Goal: Obtain resource: Obtain resource

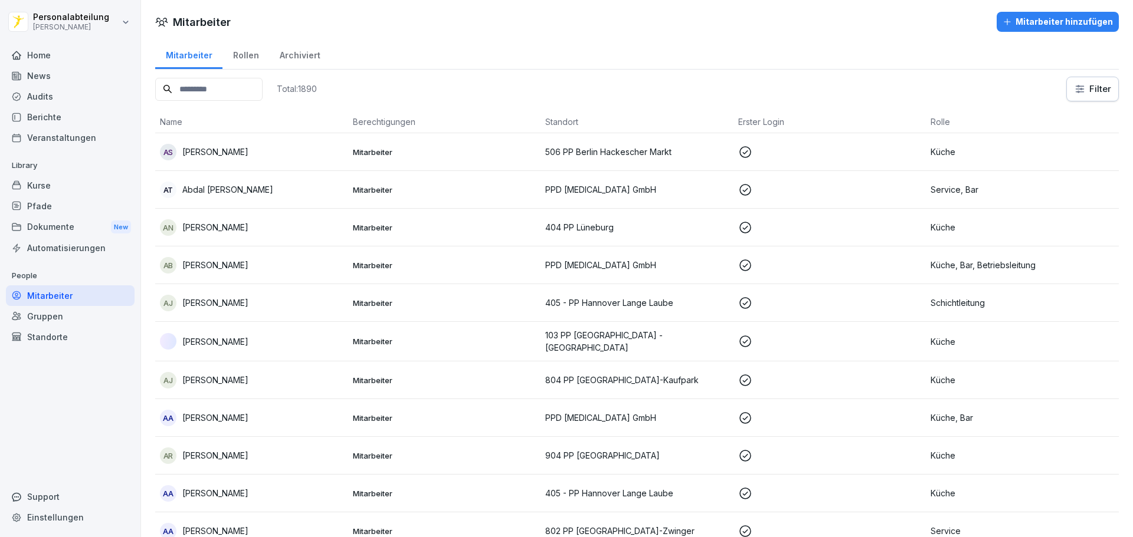
click at [60, 193] on div "Kurse" at bounding box center [70, 185] width 129 height 21
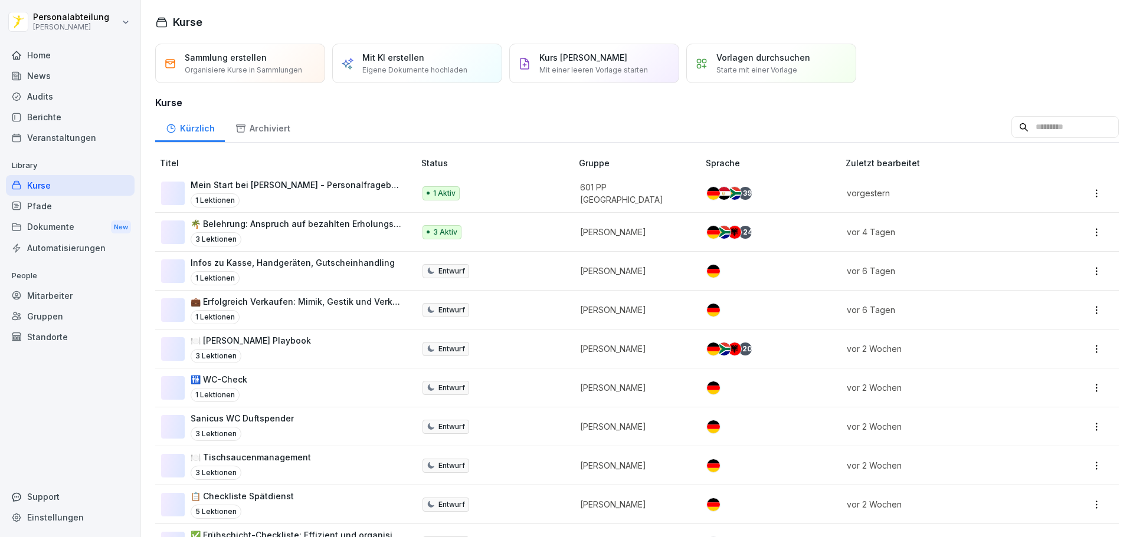
click at [1011, 126] on input at bounding box center [1064, 127] width 107 height 22
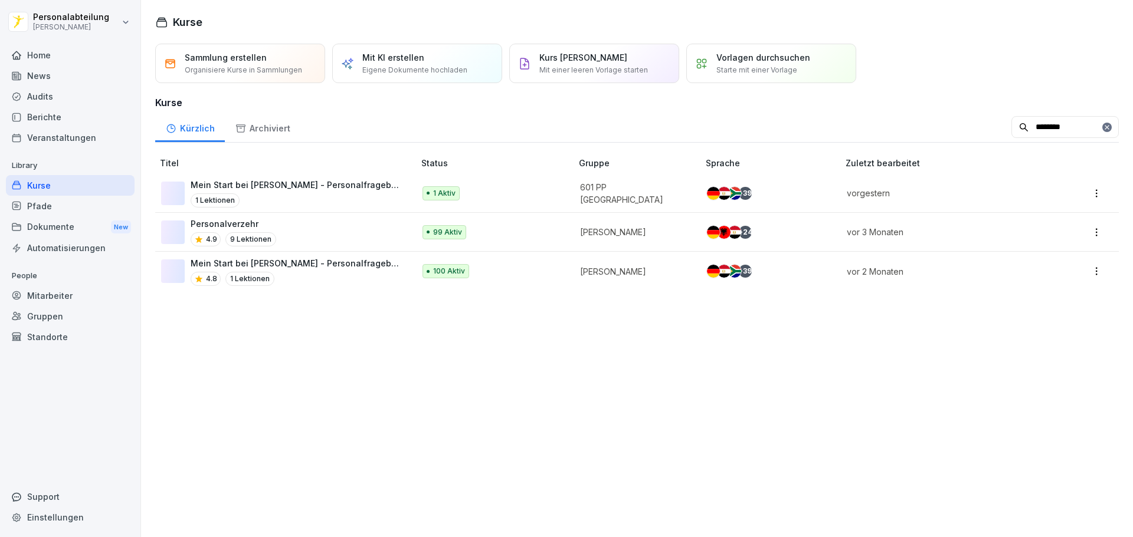
type input "********"
click at [299, 266] on p "Mein Start bei [PERSON_NAME] - Personalfragebogen" at bounding box center [297, 263] width 212 height 12
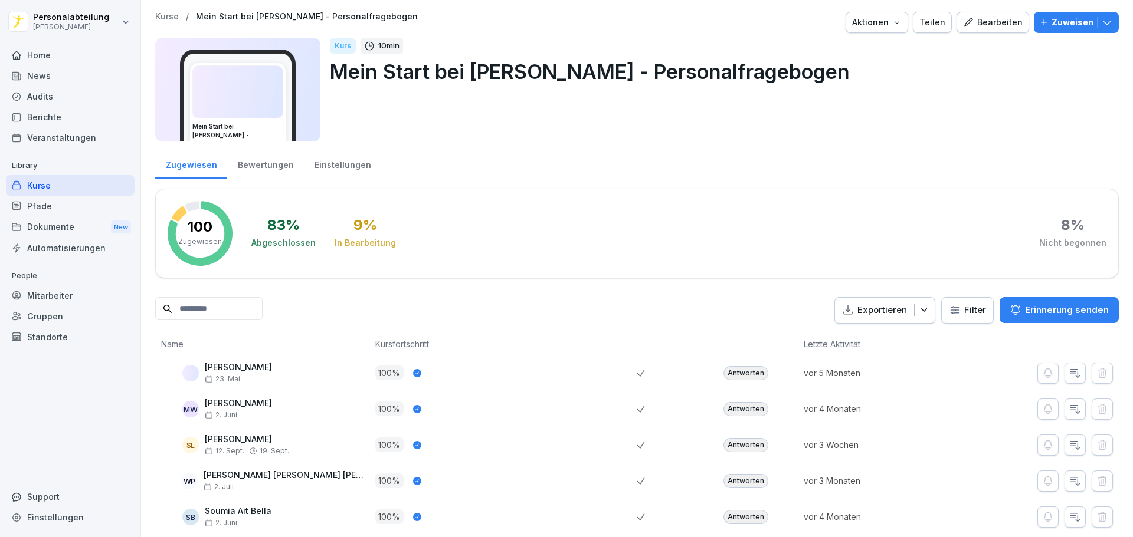
click at [245, 309] on input at bounding box center [208, 308] width 107 height 23
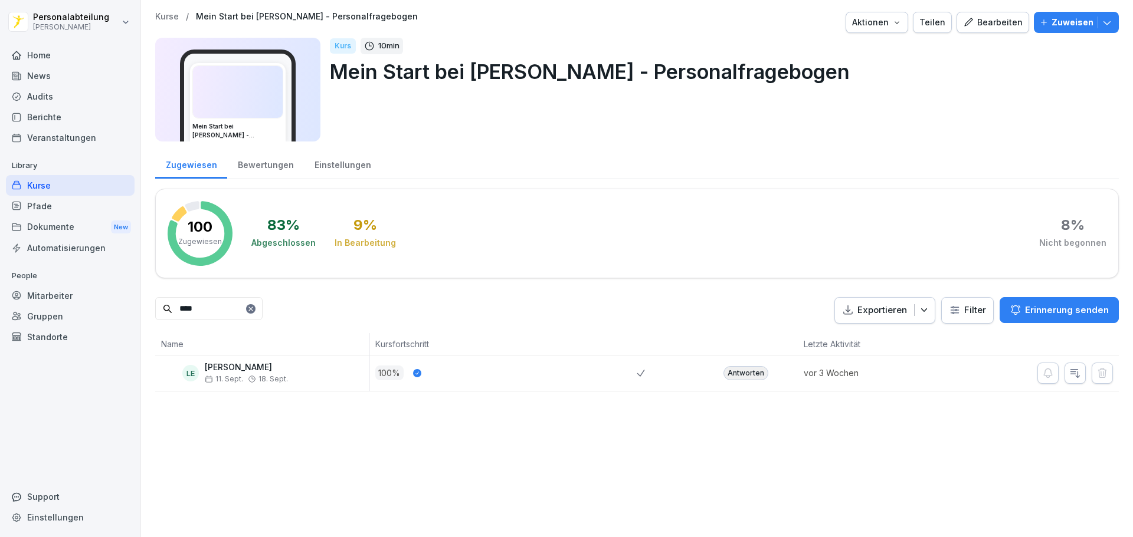
type input "****"
click at [752, 374] on div "Antworten" at bounding box center [745, 373] width 45 height 14
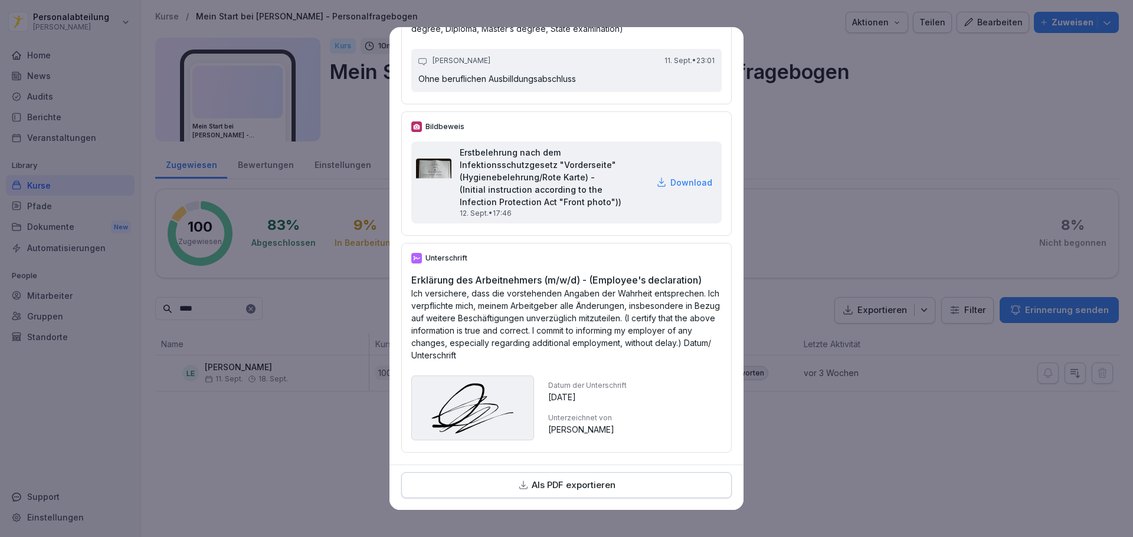
scroll to position [4012, 0]
click at [591, 486] on p "Als PDF exportieren" at bounding box center [574, 486] width 84 height 14
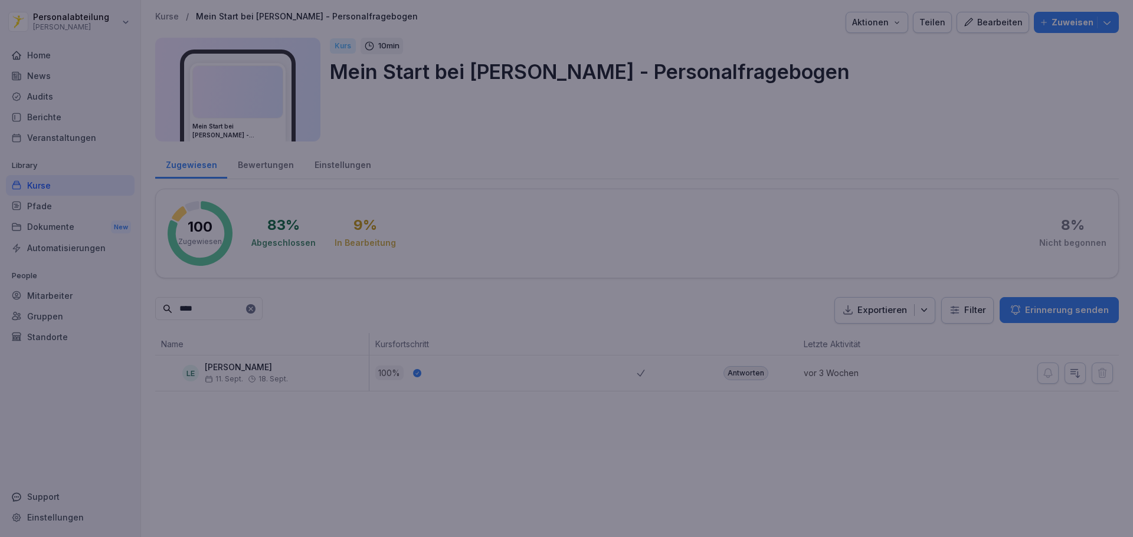
click at [912, 130] on div at bounding box center [566, 268] width 1133 height 537
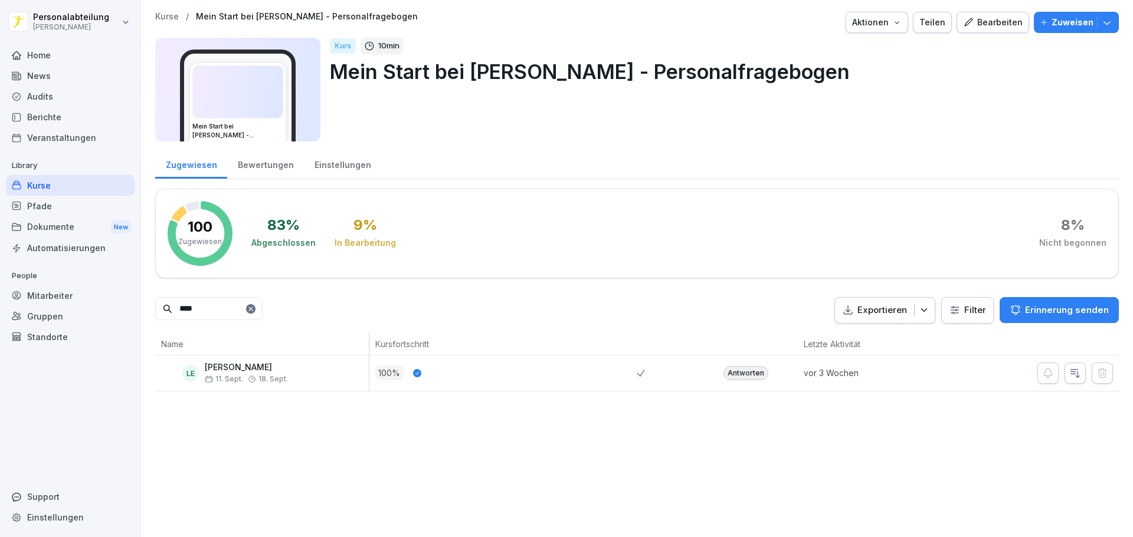
drag, startPoint x: 211, startPoint y: 317, endPoint x: 107, endPoint y: 309, distance: 104.1
click at [107, 309] on div "Personalabteilung [PERSON_NAME] Home News Audits Berichte Veranstaltungen Libra…" at bounding box center [566, 268] width 1133 height 537
click at [740, 367] on div "Antworten" at bounding box center [745, 373] width 45 height 14
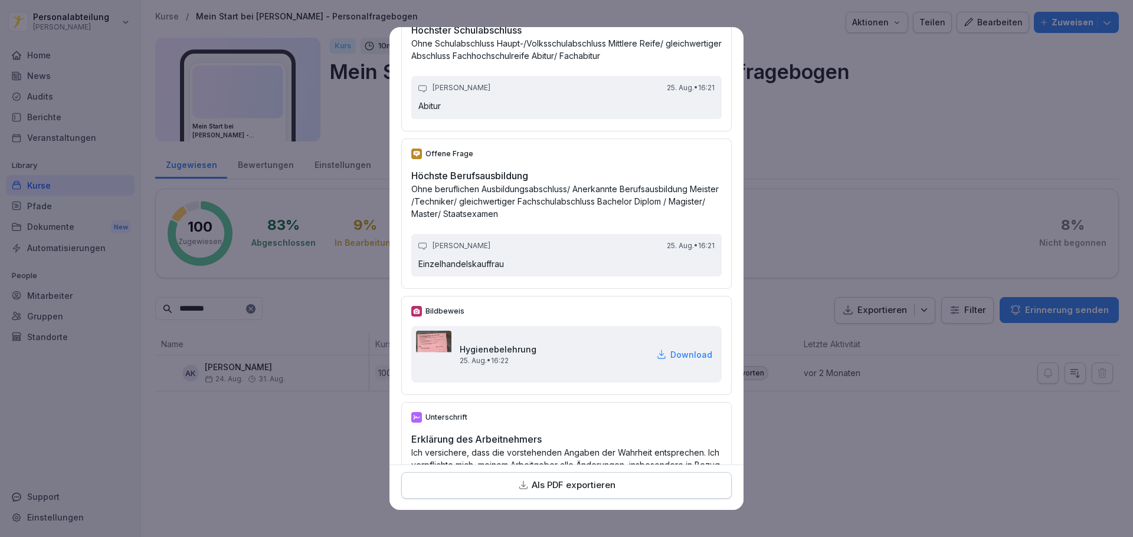
scroll to position [3453, 0]
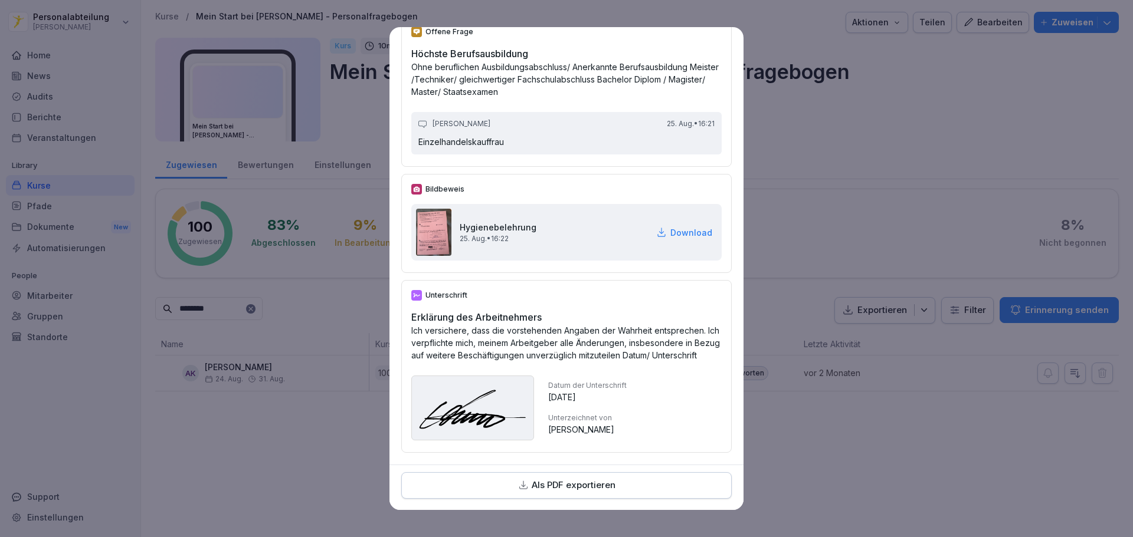
click at [588, 493] on button "Als PDF exportieren" at bounding box center [566, 486] width 330 height 27
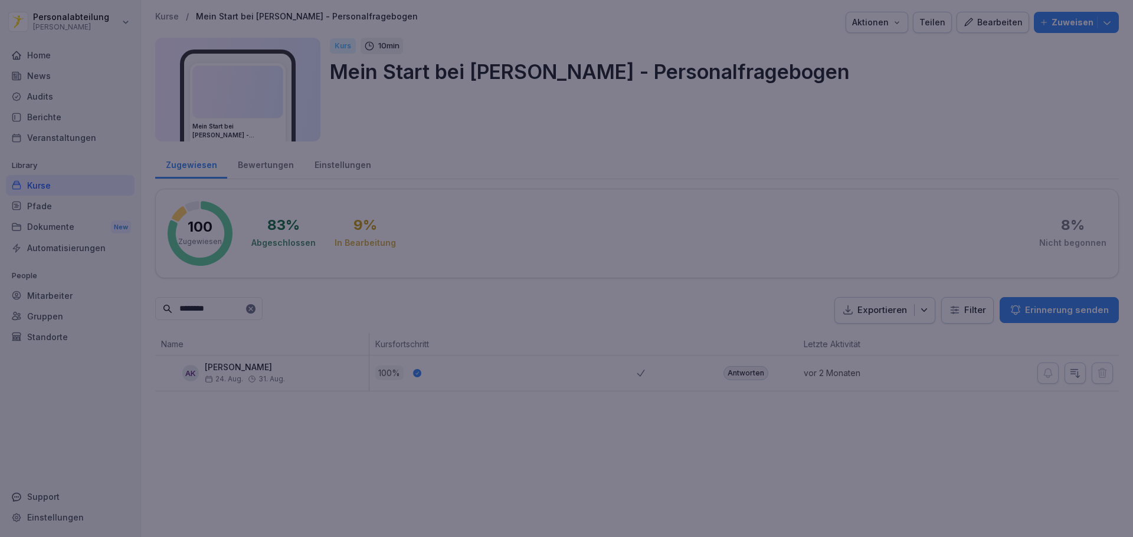
click at [847, 219] on div at bounding box center [566, 268] width 1133 height 537
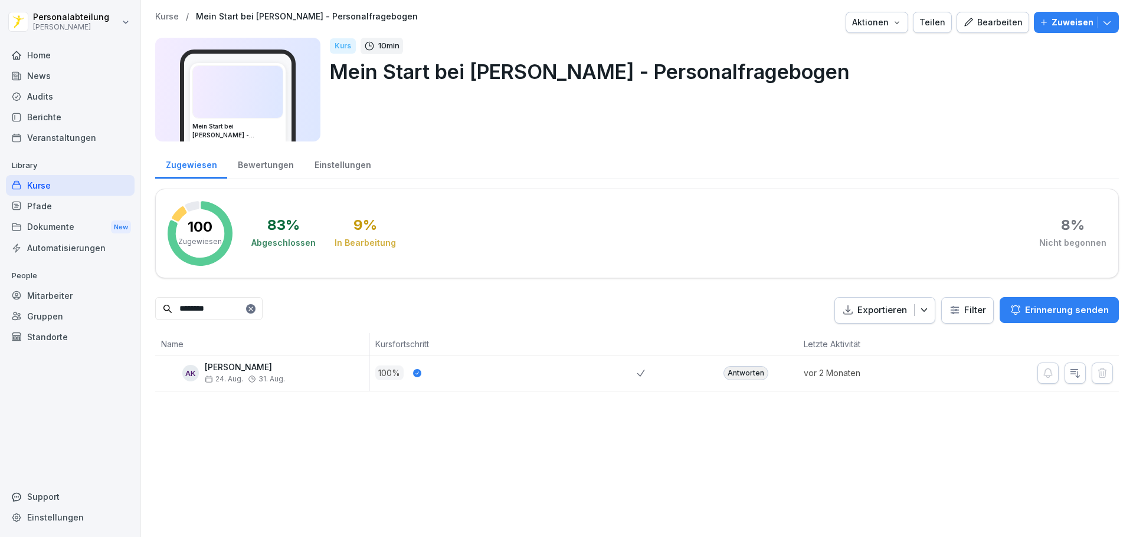
drag, startPoint x: 232, startPoint y: 308, endPoint x: 124, endPoint y: 307, distance: 107.4
click at [124, 307] on div "Personalabteilung [PERSON_NAME] Home News Audits Berichte Veranstaltungen Libra…" at bounding box center [566, 268] width 1133 height 537
click at [744, 373] on div "Antworten" at bounding box center [745, 373] width 45 height 14
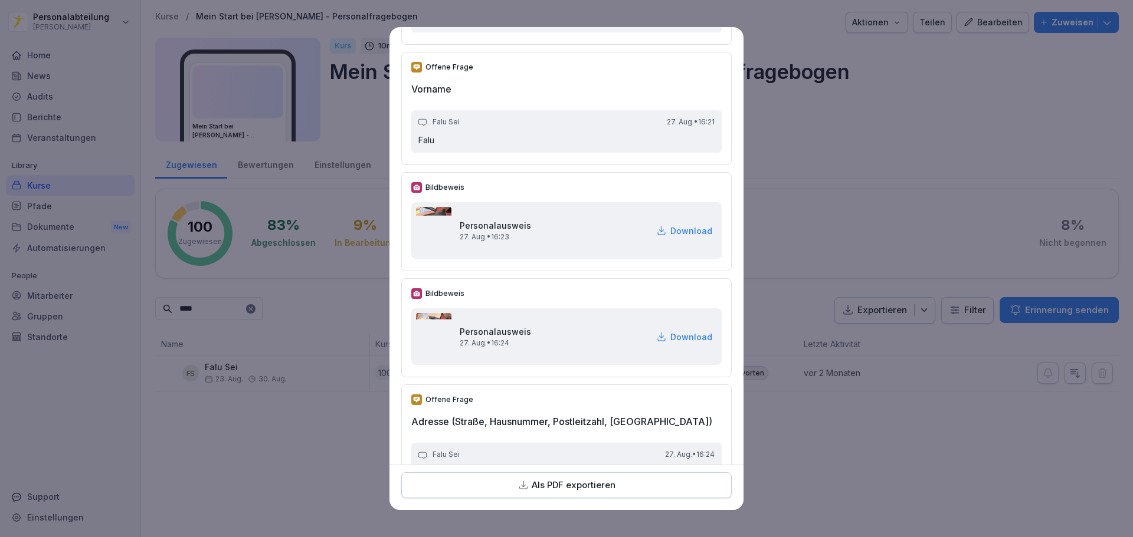
scroll to position [236, 0]
click at [435, 236] on img at bounding box center [433, 229] width 35 height 47
click at [673, 227] on p "Download" at bounding box center [691, 230] width 42 height 12
click at [670, 337] on p "Download" at bounding box center [691, 336] width 42 height 12
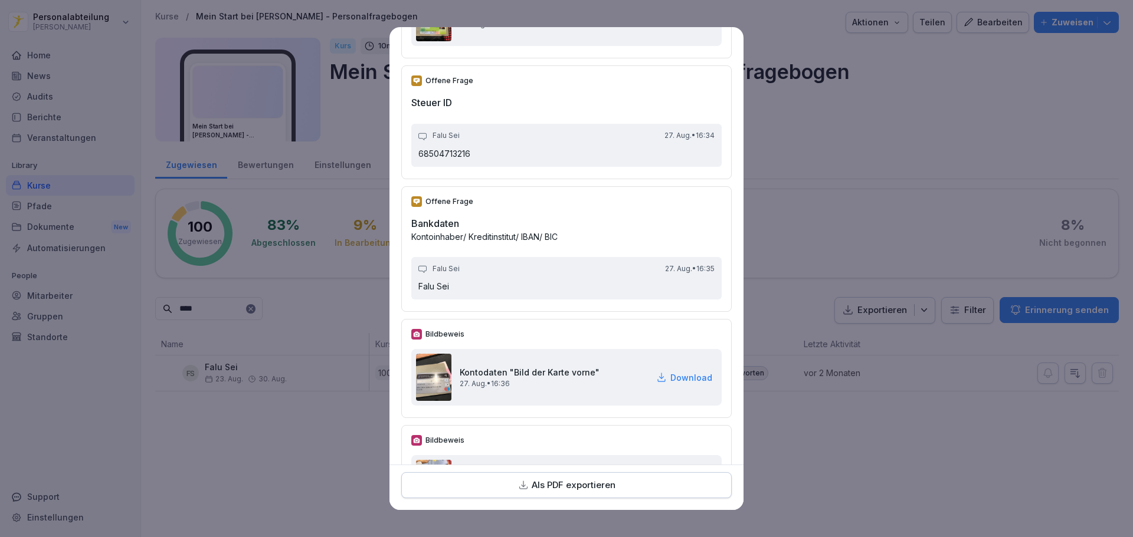
scroll to position [2032, 0]
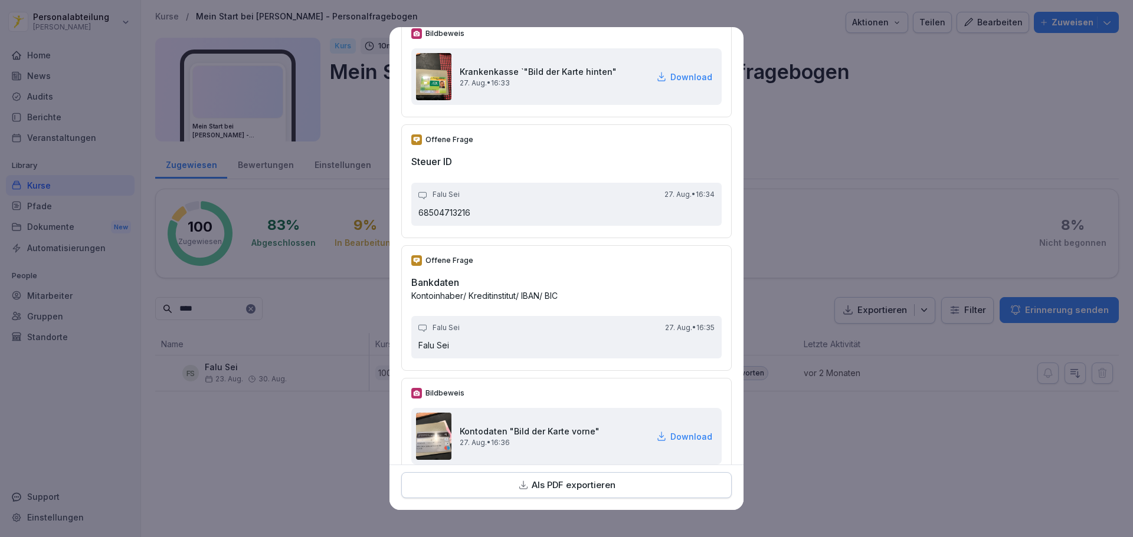
click at [605, 42] on div "Bildbeweis Krankenkasse `"Bild der Karte hinten" 27. Aug. • 16:33 Download" at bounding box center [566, 67] width 330 height 99
click at [602, 485] on p "Als PDF exportieren" at bounding box center [574, 486] width 84 height 14
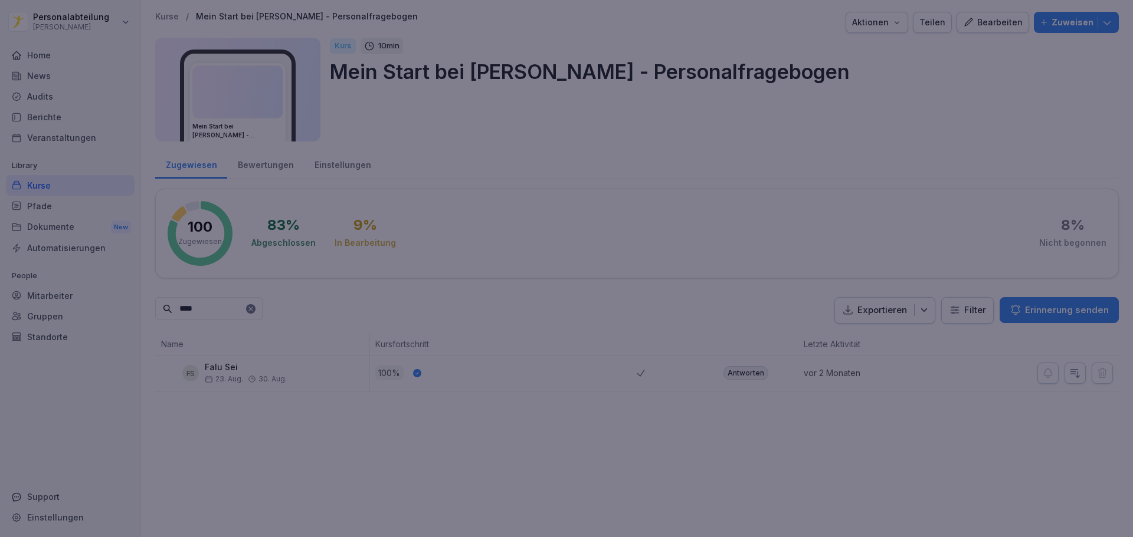
click at [920, 140] on div at bounding box center [566, 268] width 1133 height 537
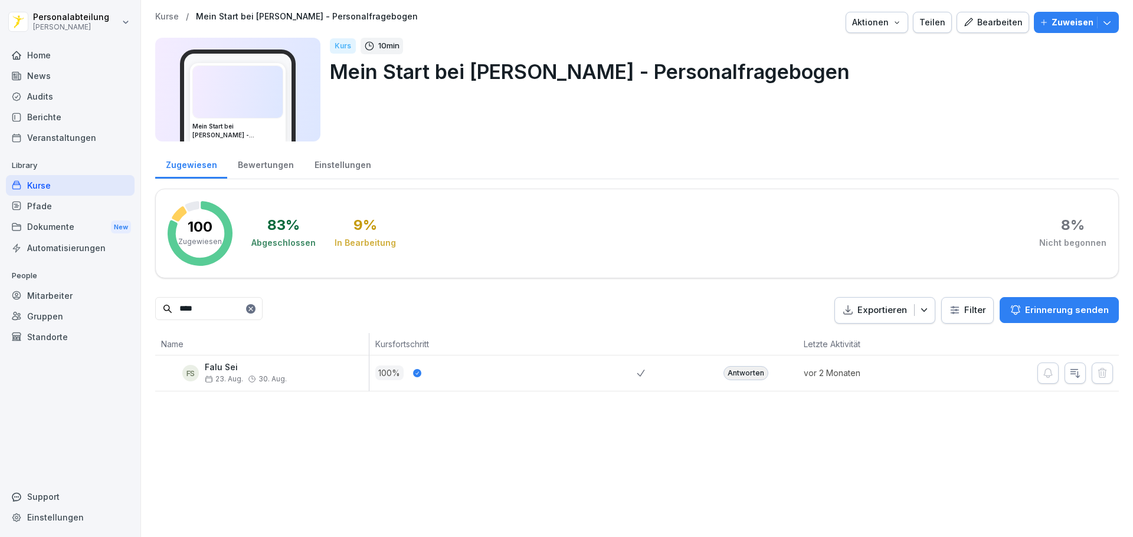
drag, startPoint x: 222, startPoint y: 310, endPoint x: 127, endPoint y: 305, distance: 94.5
click at [128, 305] on div "Personalabteilung [PERSON_NAME] Home News Audits Berichte Veranstaltungen Libra…" at bounding box center [566, 268] width 1133 height 537
type input "****"
click at [751, 374] on div "Antworten" at bounding box center [745, 373] width 45 height 14
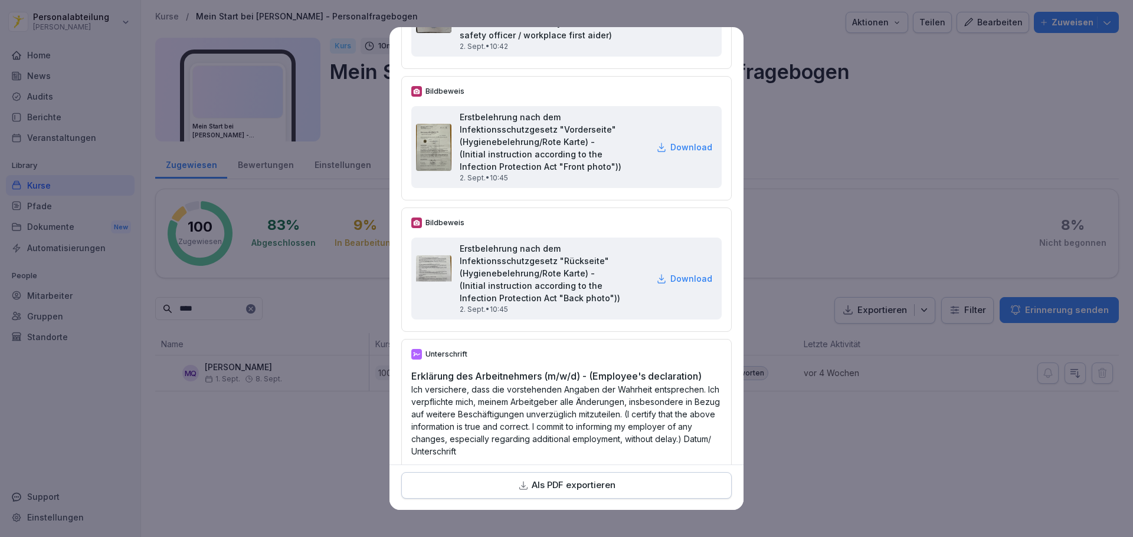
scroll to position [4307, 0]
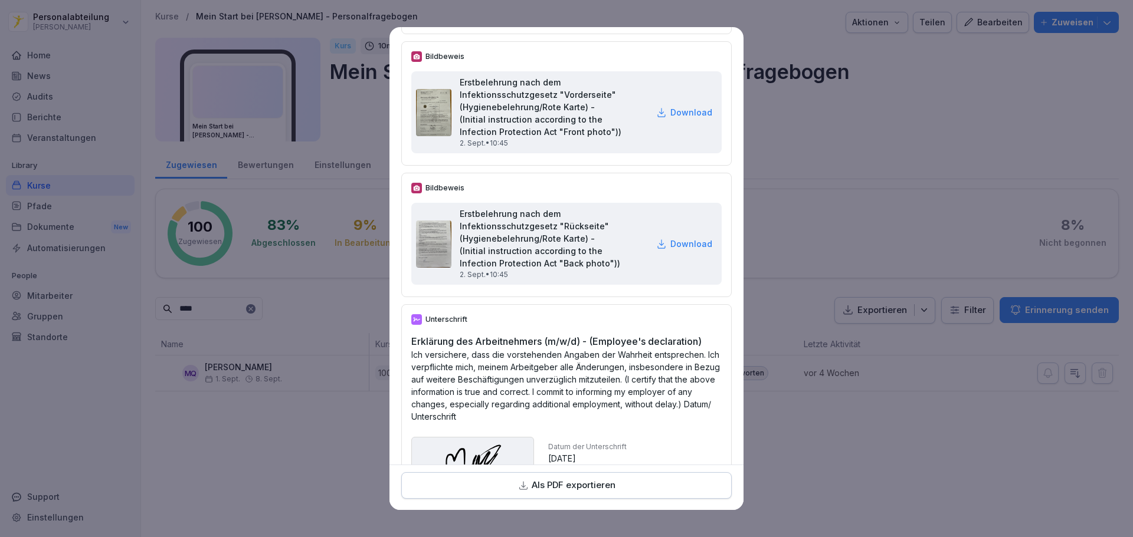
click at [600, 489] on p "Als PDF exportieren" at bounding box center [574, 486] width 84 height 14
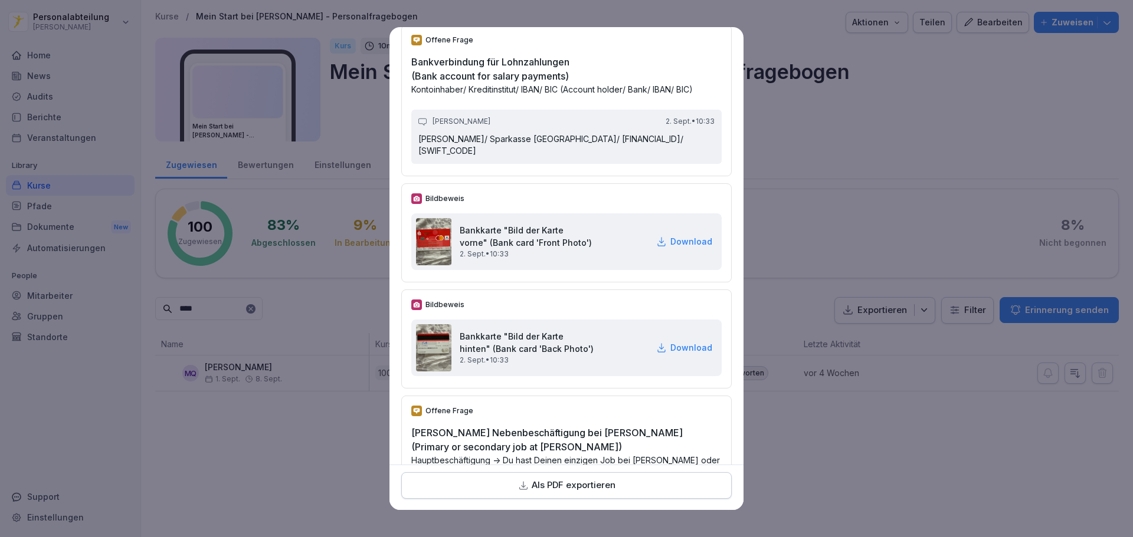
scroll to position [2661, 0]
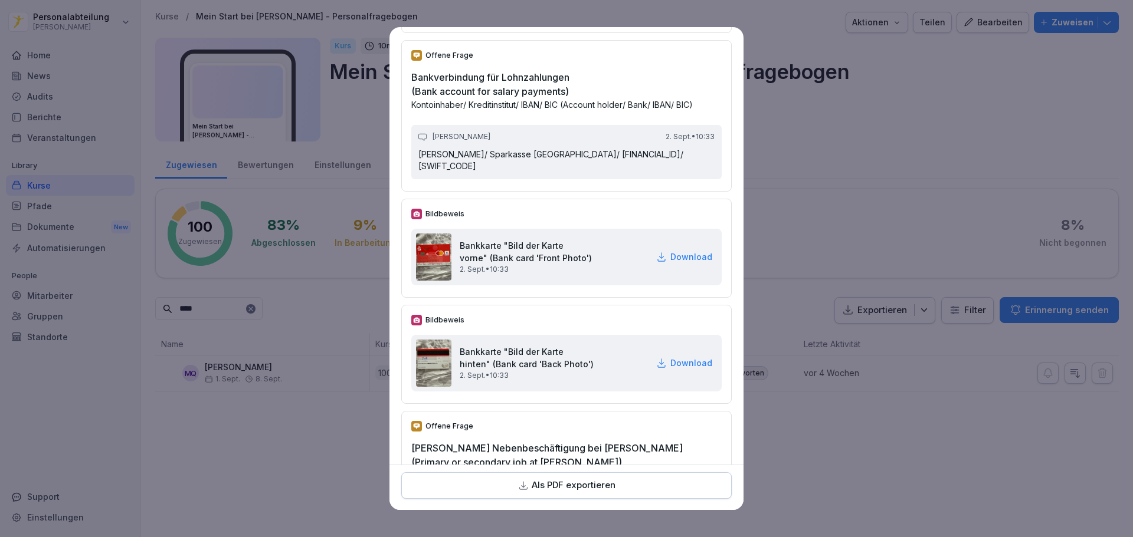
click at [671, 263] on p "Download" at bounding box center [691, 257] width 42 height 12
click at [670, 369] on p "Download" at bounding box center [691, 363] width 42 height 12
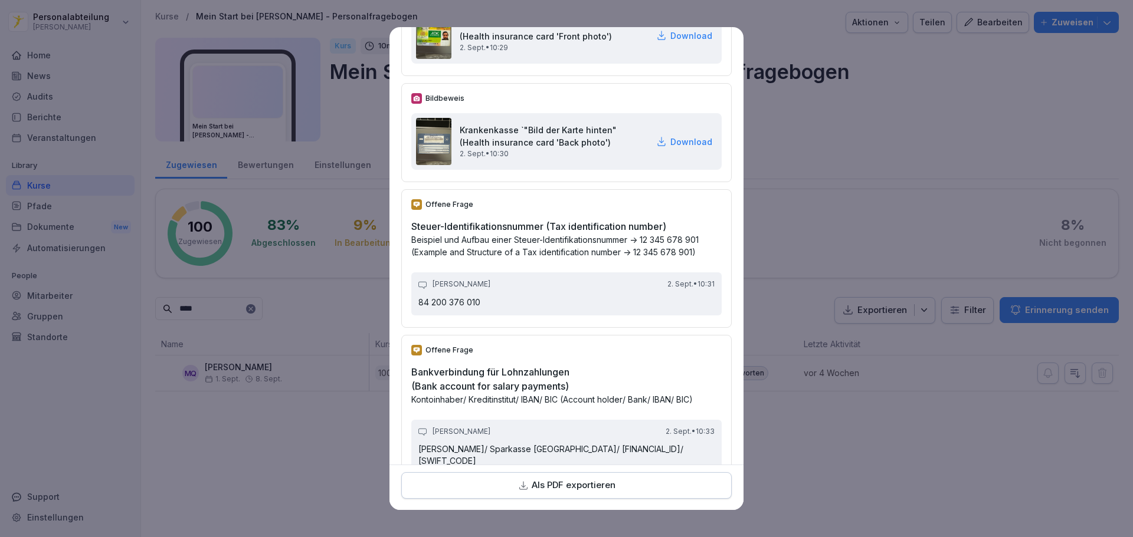
scroll to position [2307, 0]
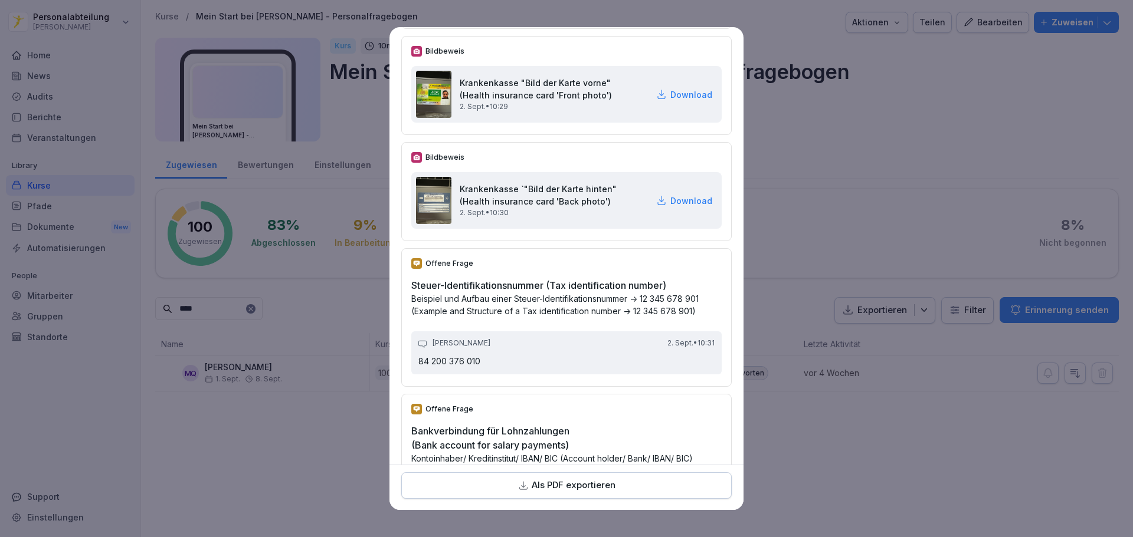
click at [670, 101] on p "Download" at bounding box center [691, 94] width 42 height 12
click at [674, 207] on p "Download" at bounding box center [691, 201] width 42 height 12
click at [591, 63] on div "Bildbeweis Krankenkasse "Bild der Karte vorne" (Health insurance card 'Front ph…" at bounding box center [566, 85] width 330 height 99
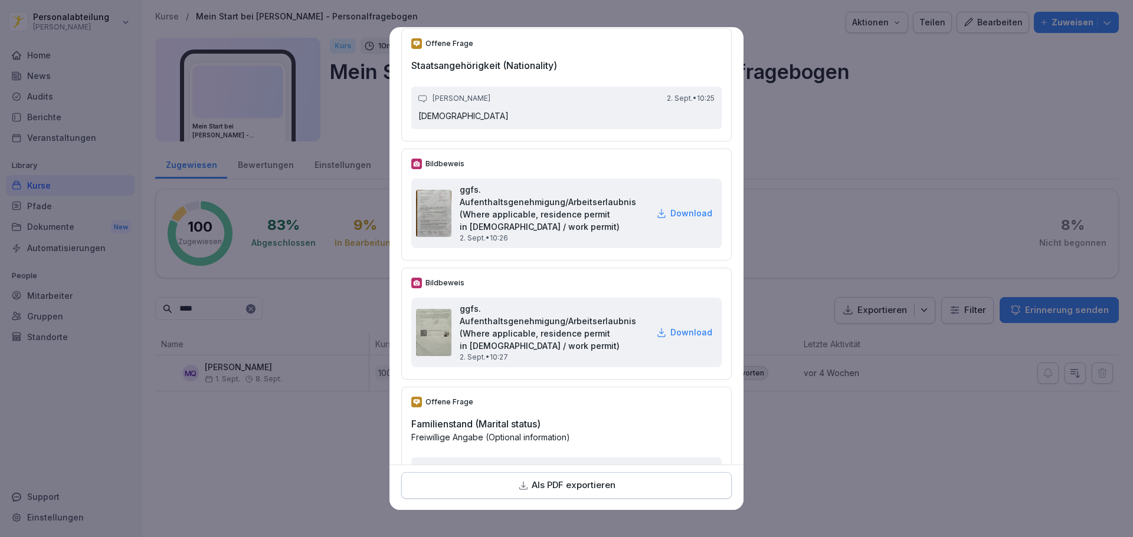
scroll to position [1009, 0]
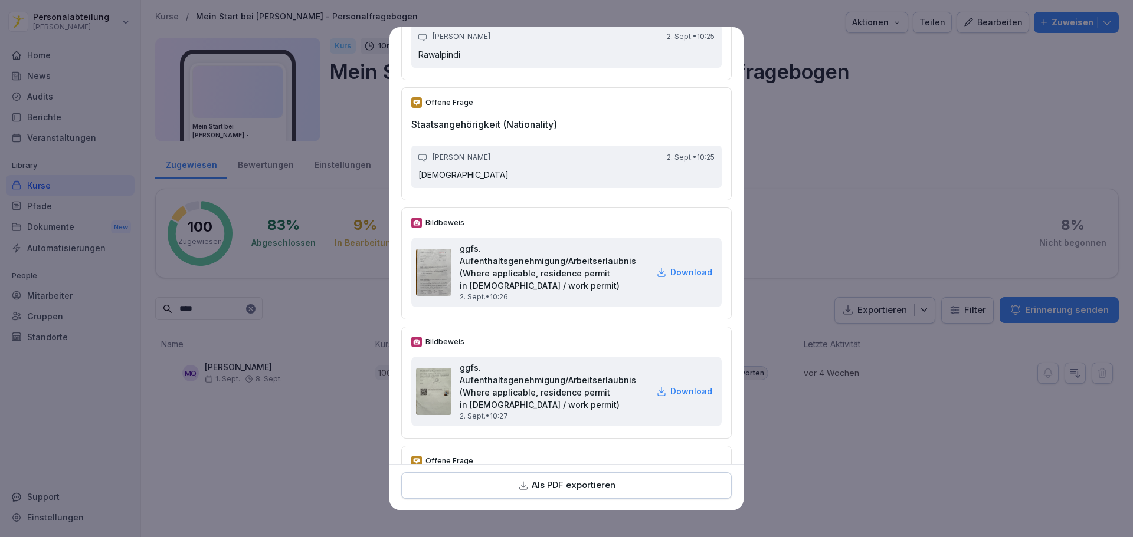
click at [671, 278] on p "Download" at bounding box center [691, 272] width 42 height 12
click at [612, 57] on div "[DEMOGRAPHIC_DATA][PERSON_NAME] 2. Sept. • 10:25 Rawalpindi" at bounding box center [566, 46] width 310 height 42
click at [671, 398] on p "Download" at bounding box center [691, 391] width 42 height 12
click at [568, 61] on p "Rawalpindi" at bounding box center [566, 55] width 296 height 12
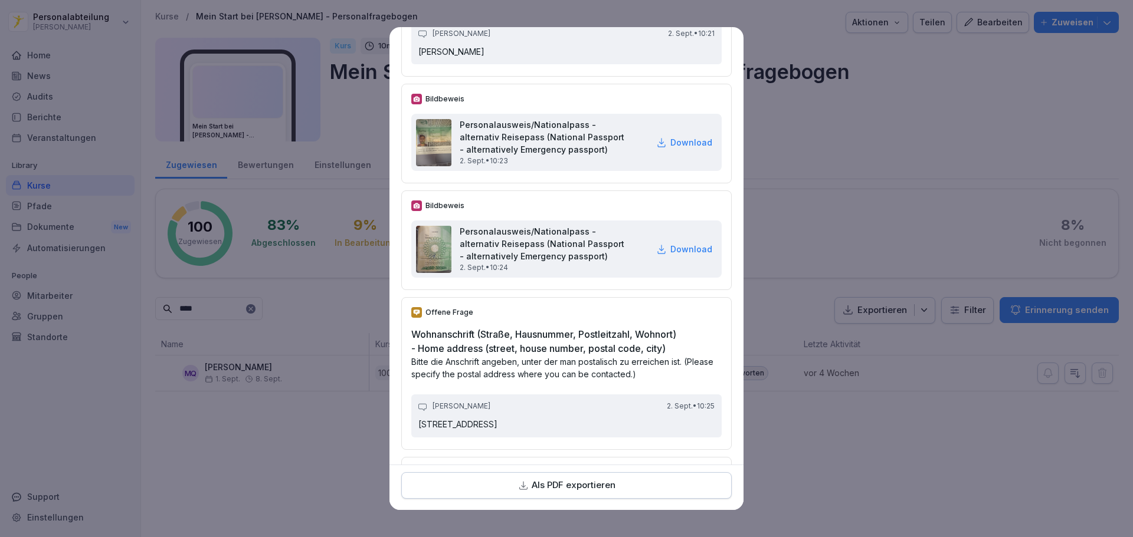
scroll to position [360, 0]
click at [679, 149] on p "Download" at bounding box center [691, 143] width 42 height 12
click at [588, 58] on p "[PERSON_NAME]" at bounding box center [566, 53] width 296 height 12
click at [670, 256] on p "Download" at bounding box center [691, 250] width 42 height 12
drag, startPoint x: 571, startPoint y: 58, endPoint x: 598, endPoint y: 194, distance: 138.4
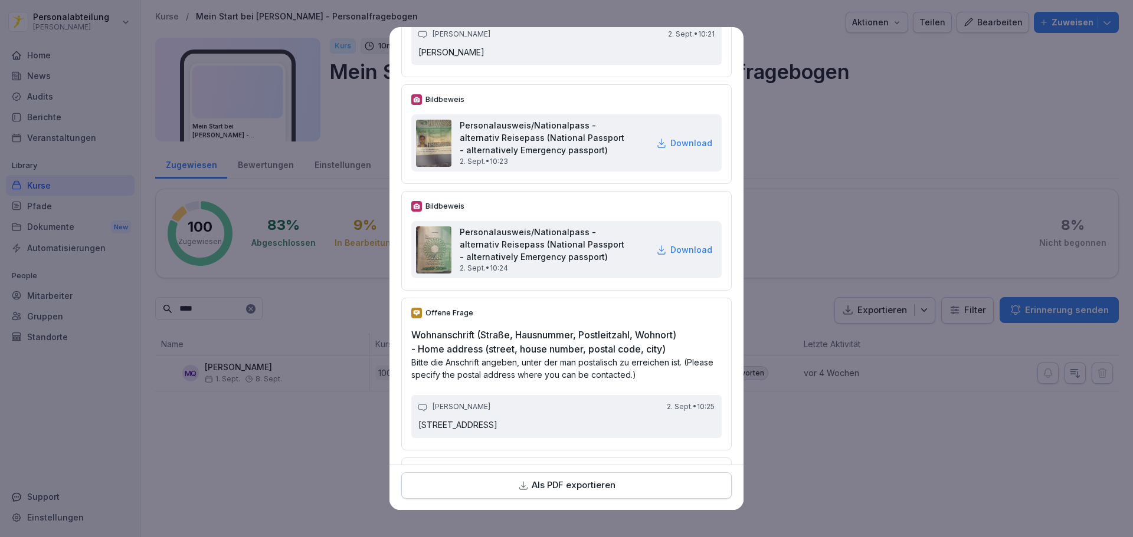
click at [571, 58] on div "[DEMOGRAPHIC_DATA][PERSON_NAME] 2. Sept. • 10:21 [PERSON_NAME]" at bounding box center [566, 43] width 310 height 42
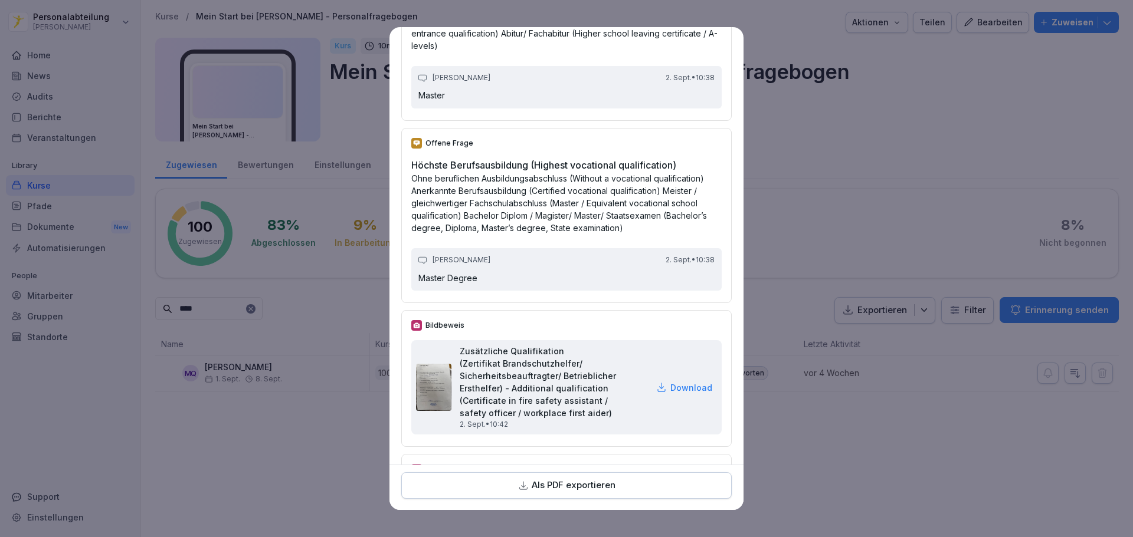
scroll to position [4130, 0]
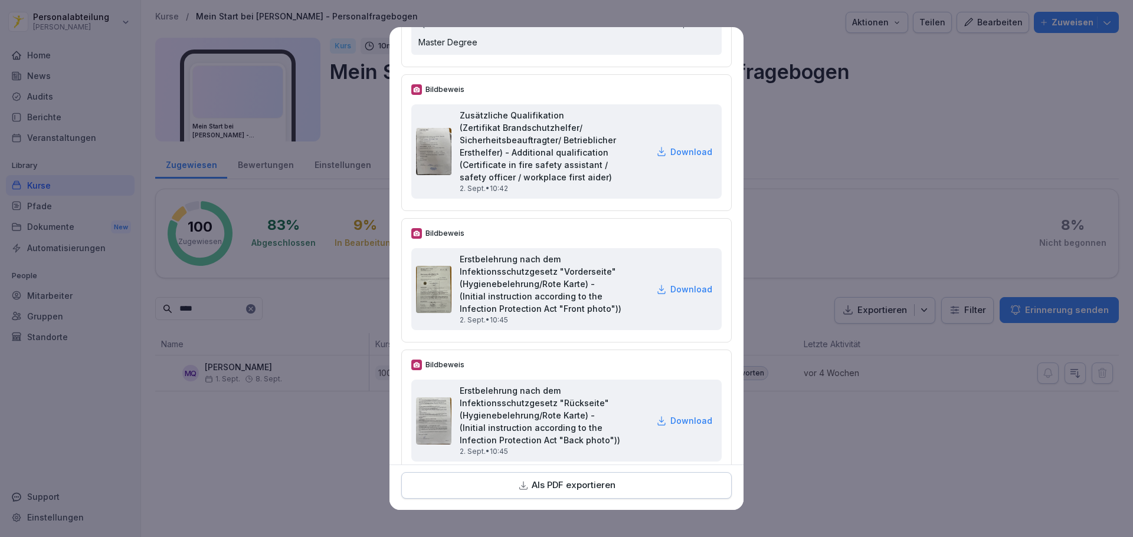
click at [670, 158] on p "Download" at bounding box center [691, 152] width 42 height 12
click at [675, 296] on p "Download" at bounding box center [691, 289] width 42 height 12
drag, startPoint x: 641, startPoint y: 431, endPoint x: 667, endPoint y: 400, distance: 40.6
click at [641, 431] on div "Bildbeweis Erstbelehrung nach dem Infektionsschutzgesetz "Rückseite" (Hygienebe…" at bounding box center [566, 412] width 330 height 124
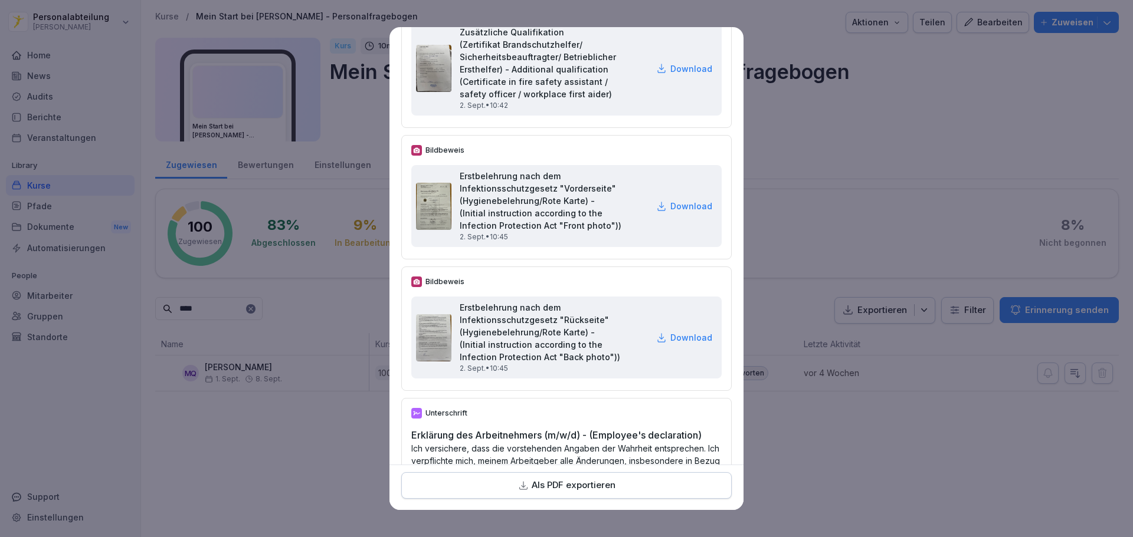
scroll to position [4366, 0]
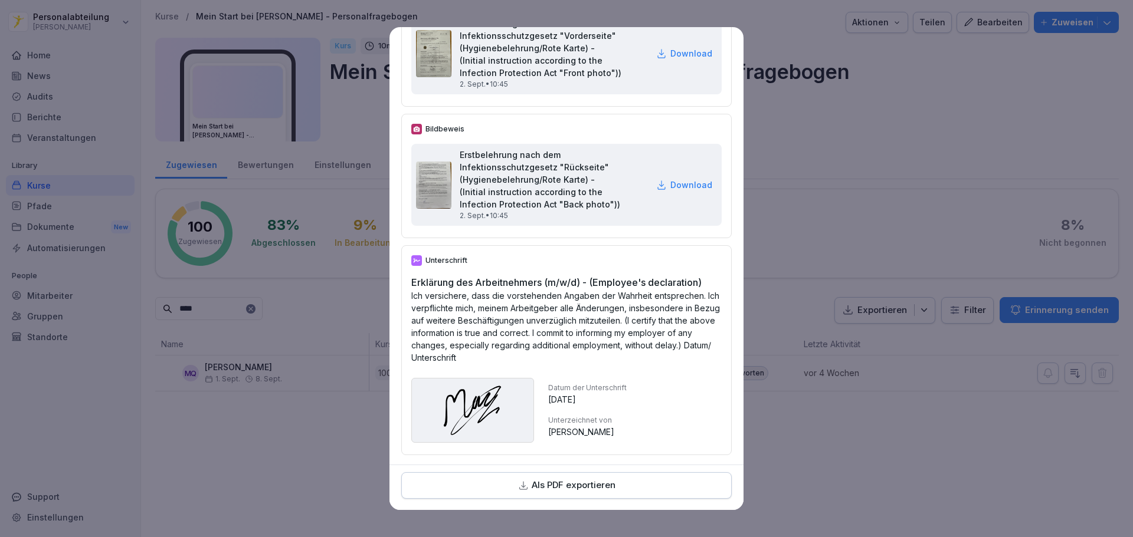
click at [670, 191] on p "Download" at bounding box center [691, 185] width 42 height 12
click at [587, 57] on div "Bildbeweis Erstbelehrung nach dem Infektionsschutzgesetz "Vorderseite" (Hygiene…" at bounding box center [566, 44] width 330 height 124
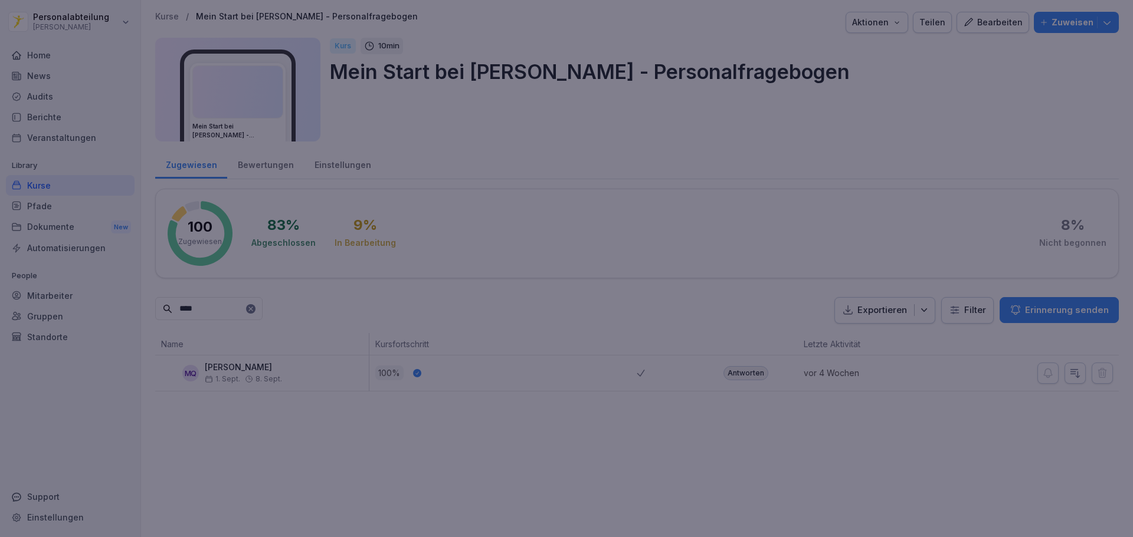
click at [888, 168] on div at bounding box center [566, 268] width 1133 height 537
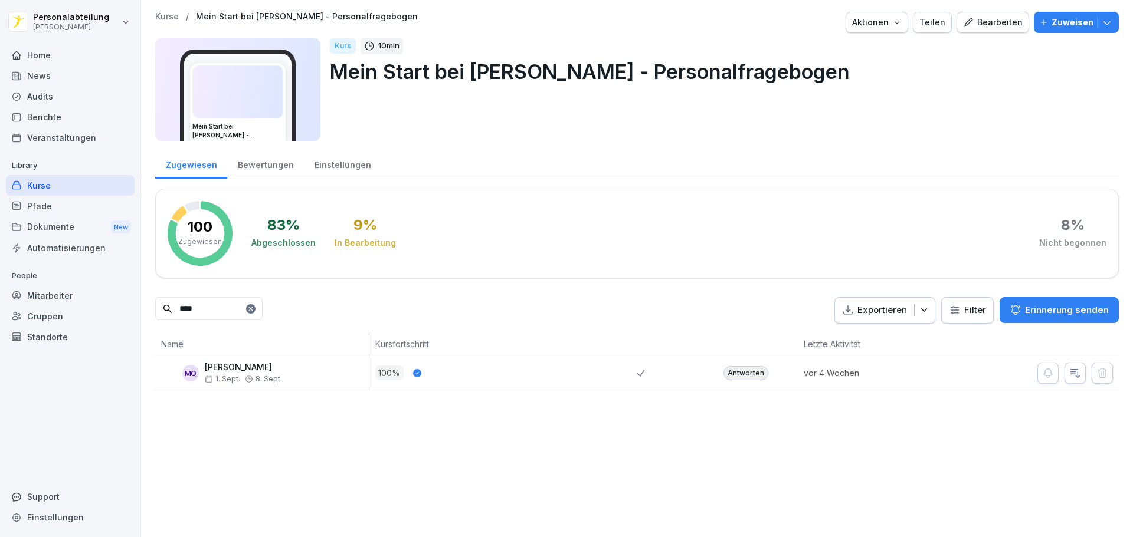
click at [221, 311] on input "****" at bounding box center [208, 308] width 107 height 23
click at [47, 186] on div "Kurse" at bounding box center [70, 185] width 129 height 21
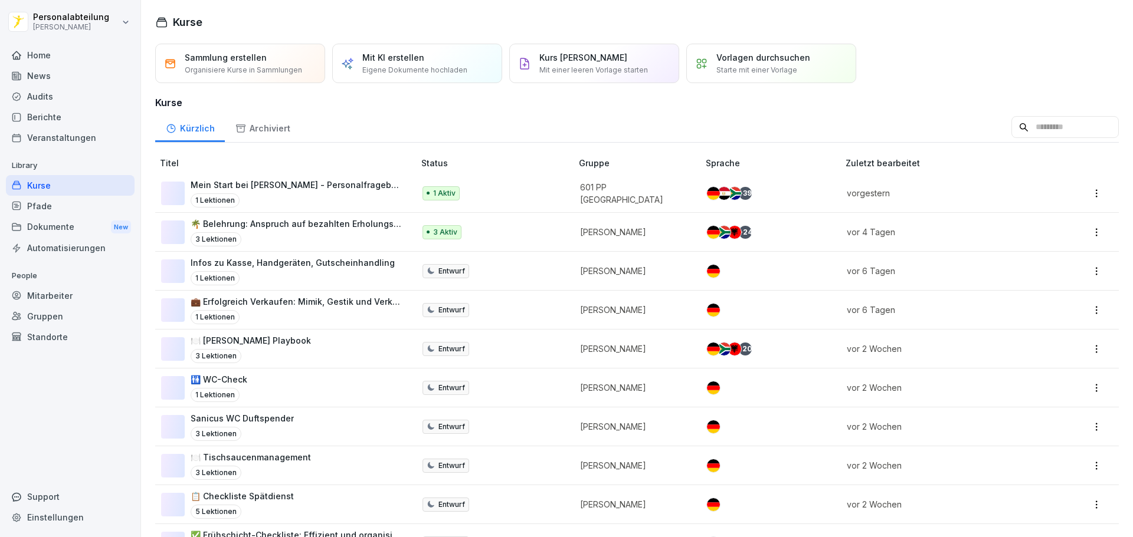
click at [1011, 127] on input at bounding box center [1064, 127] width 107 height 22
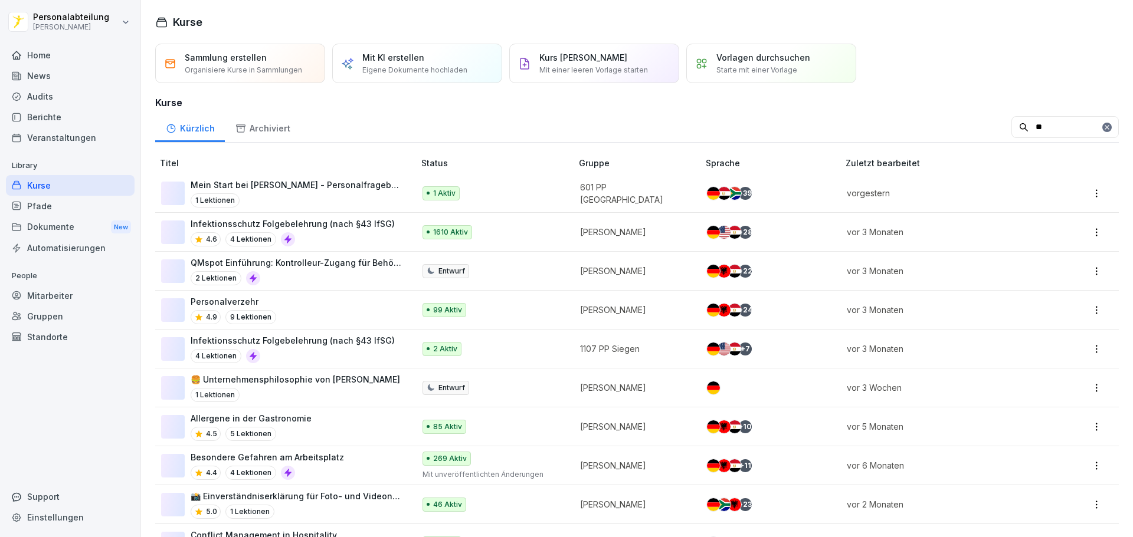
type input "**"
click at [49, 208] on div "Pfade" at bounding box center [70, 206] width 129 height 21
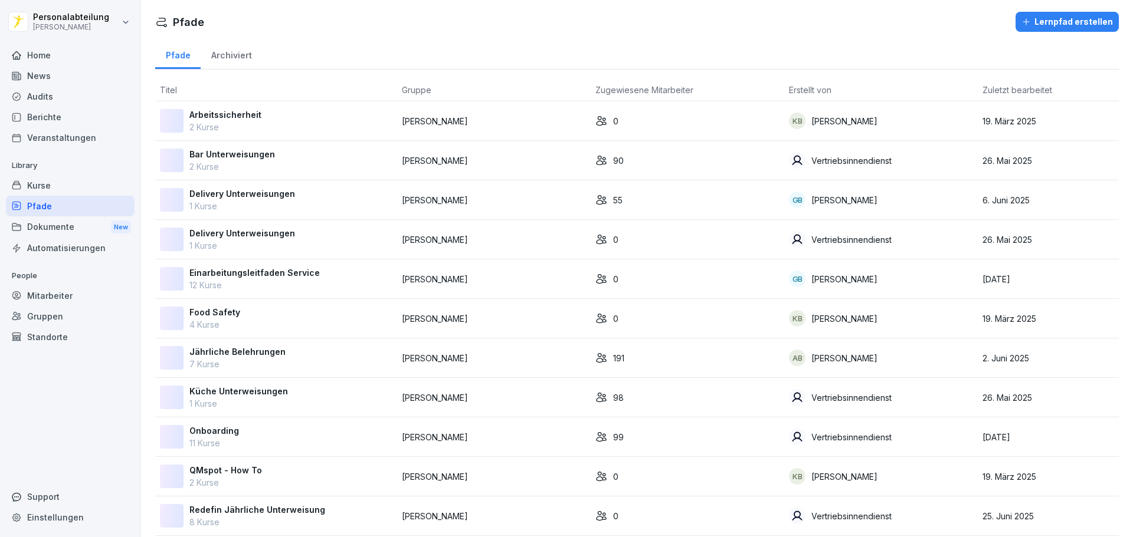
click at [72, 227] on div "Dokumente New" at bounding box center [70, 228] width 129 height 22
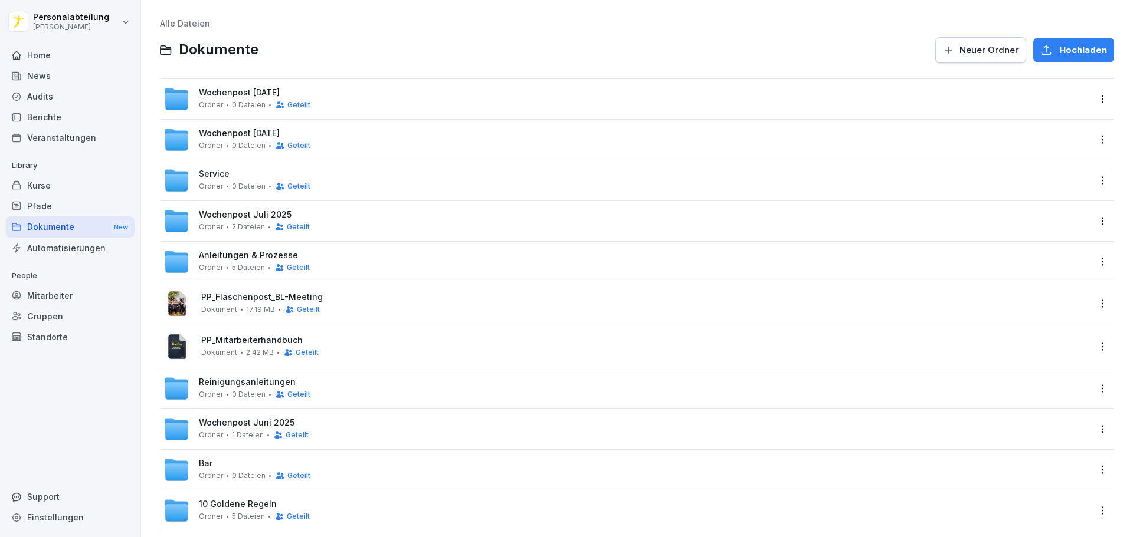
click at [68, 252] on div "Automatisierungen" at bounding box center [70, 248] width 129 height 21
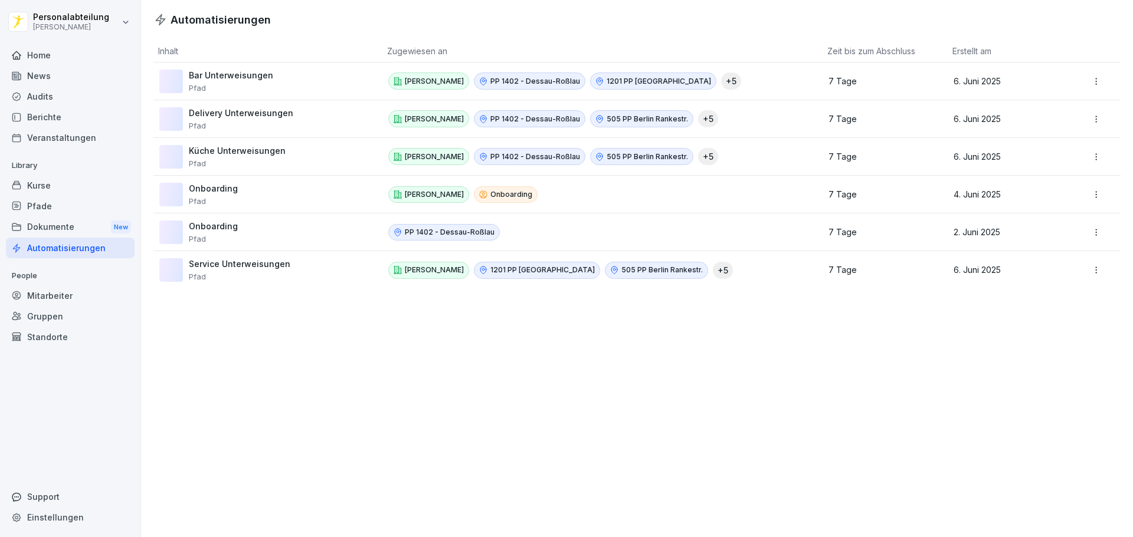
click at [60, 294] on div "Mitarbeiter" at bounding box center [70, 296] width 129 height 21
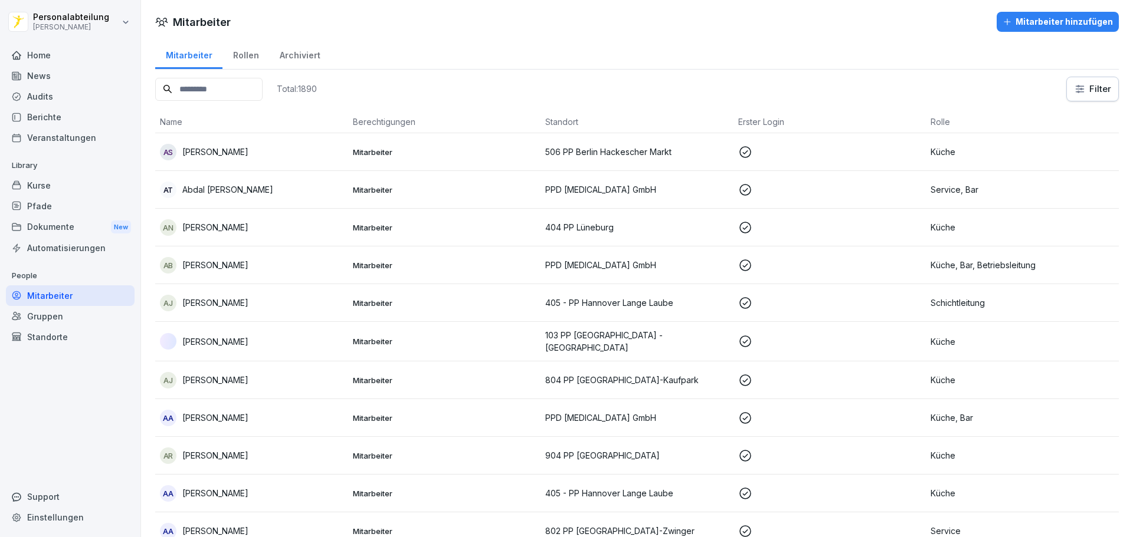
click at [236, 93] on input at bounding box center [208, 89] width 107 height 23
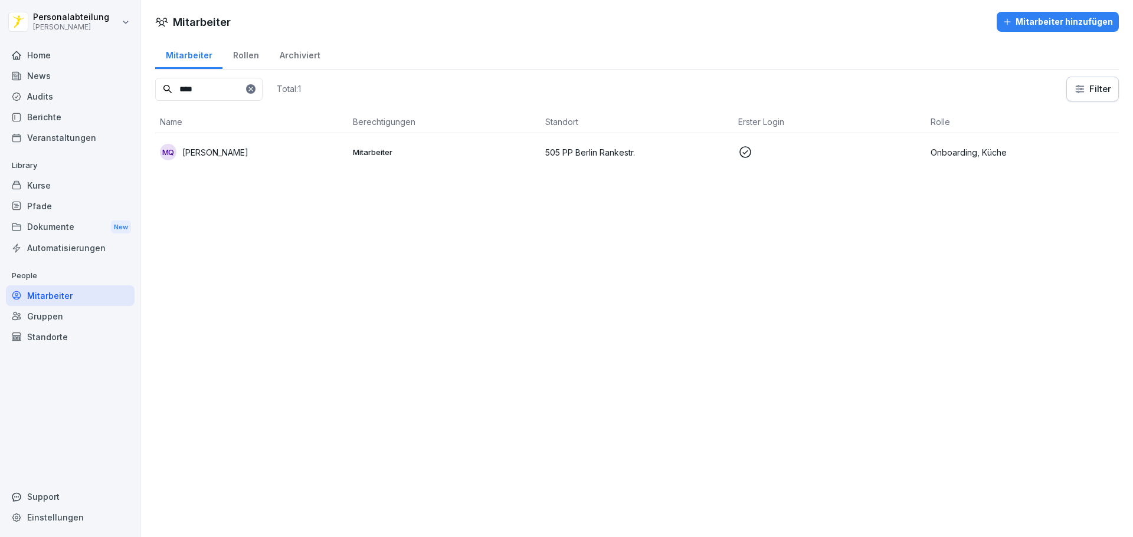
type input "****"
click at [744, 154] on icon at bounding box center [745, 152] width 14 height 14
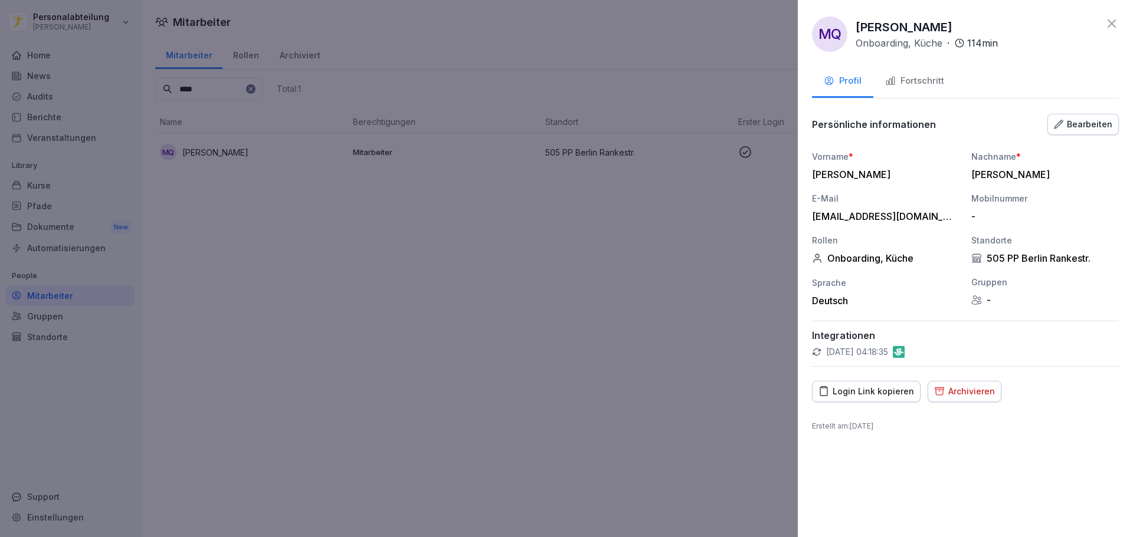
click at [918, 81] on div "Fortschritt" at bounding box center [914, 81] width 59 height 14
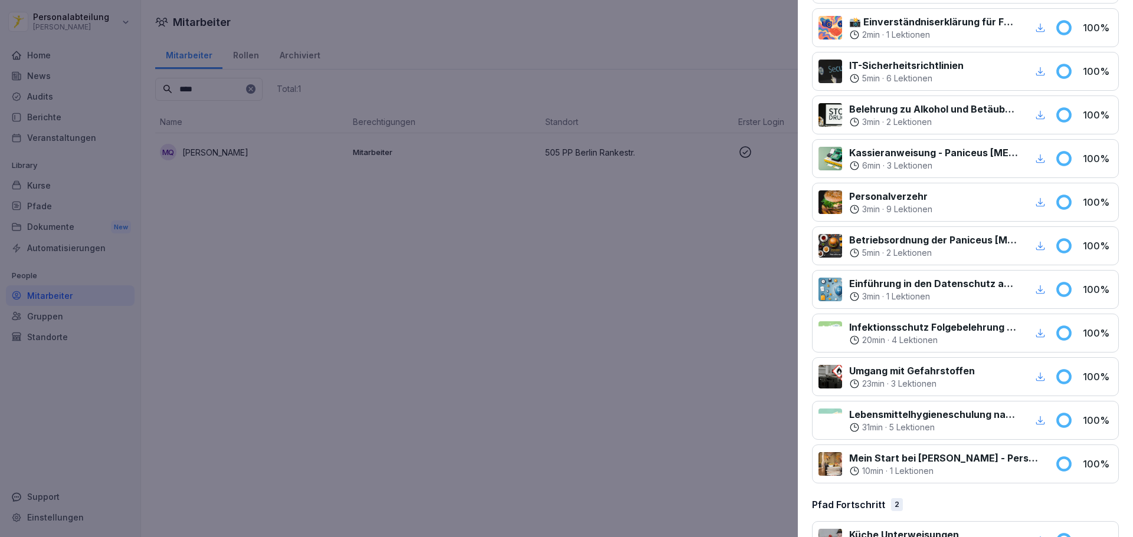
scroll to position [320, 0]
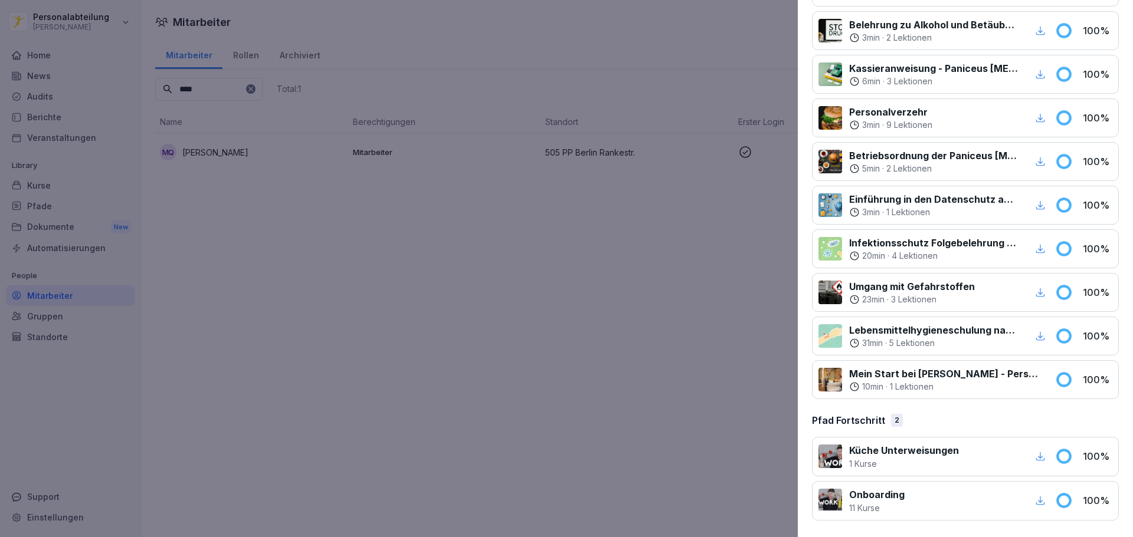
click at [1035, 502] on icon "button" at bounding box center [1040, 501] width 11 height 11
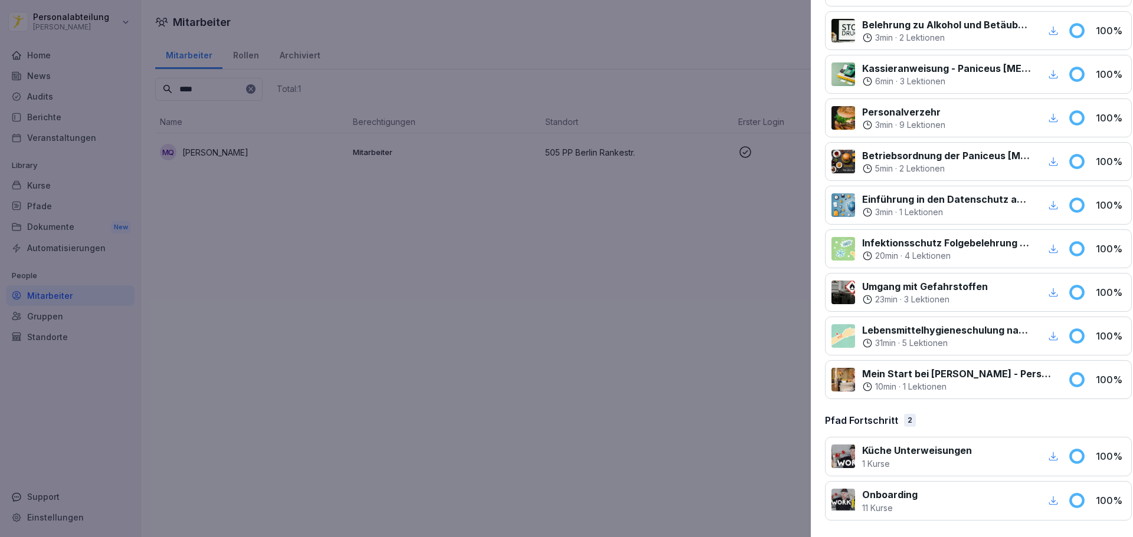
click at [664, 89] on div at bounding box center [566, 268] width 1133 height 537
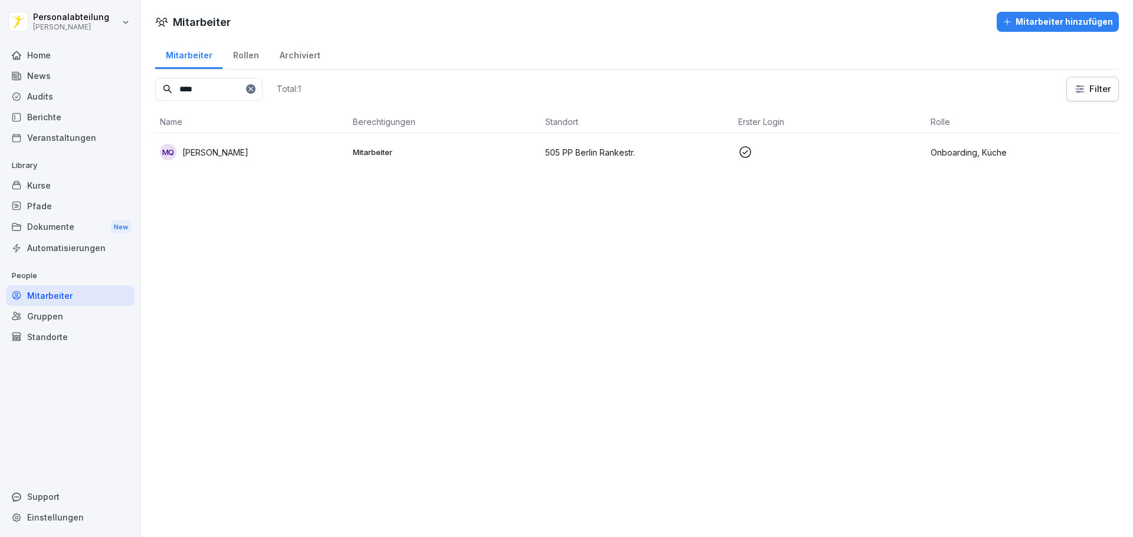
click at [72, 190] on div "Kurse" at bounding box center [70, 185] width 129 height 21
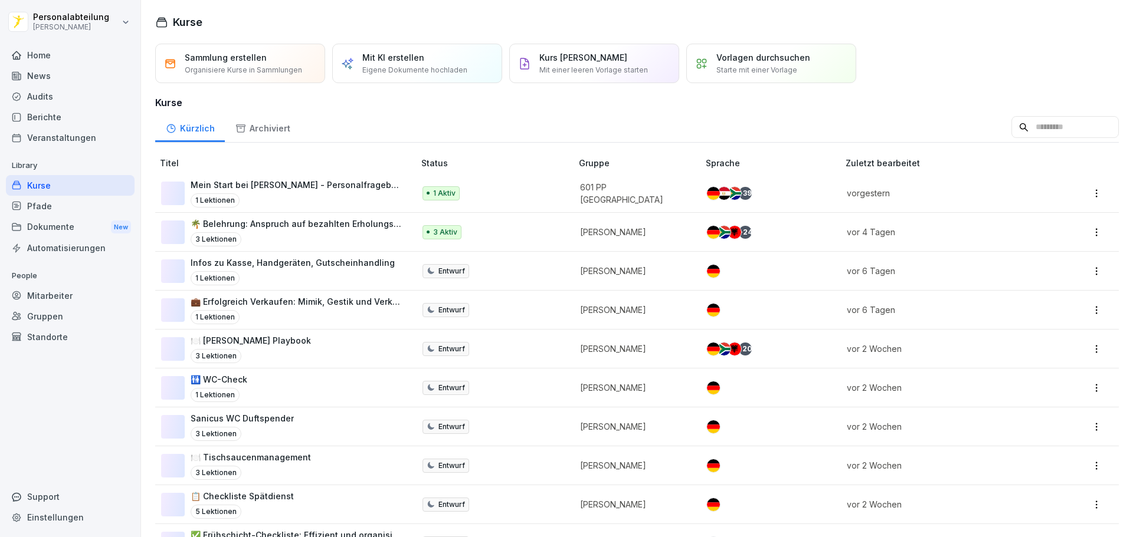
click at [1018, 126] on icon at bounding box center [1023, 127] width 11 height 11
click at [1012, 127] on input at bounding box center [1064, 127] width 107 height 22
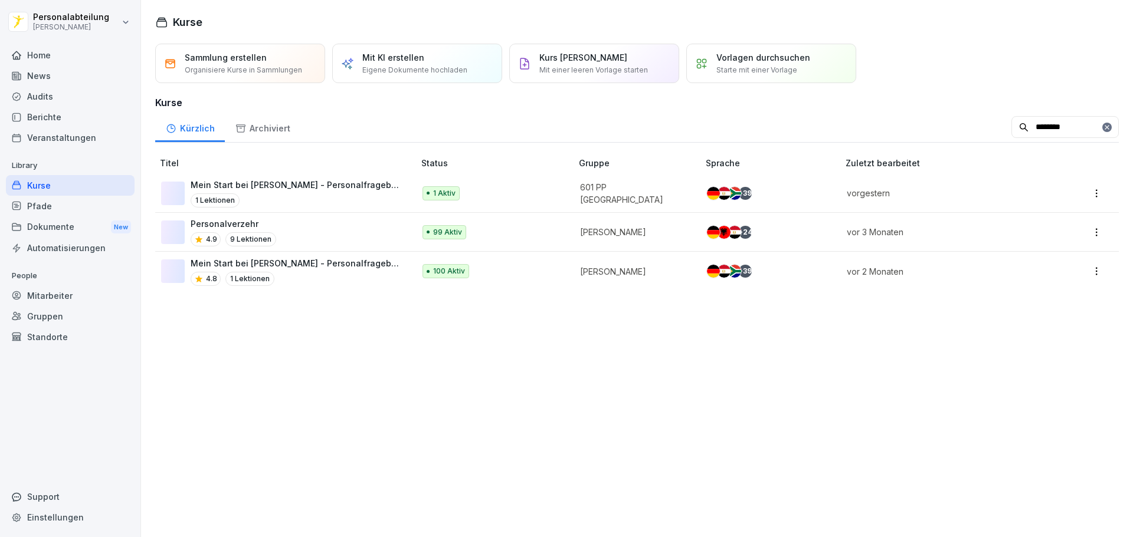
type input "********"
click at [313, 264] on p "Mein Start bei [PERSON_NAME] - Personalfragebogen" at bounding box center [297, 263] width 212 height 12
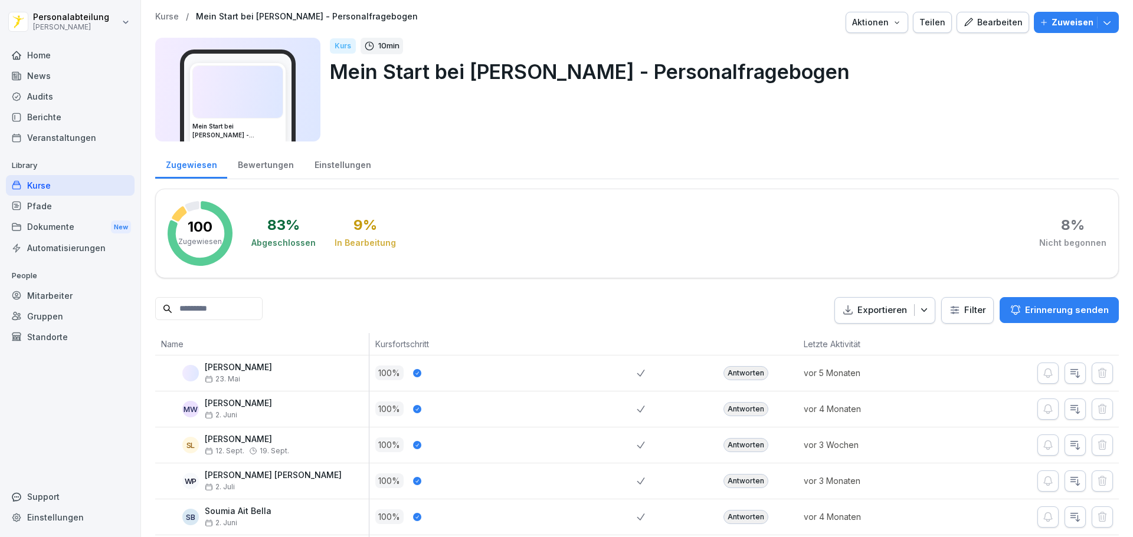
click at [241, 311] on input at bounding box center [208, 308] width 107 height 23
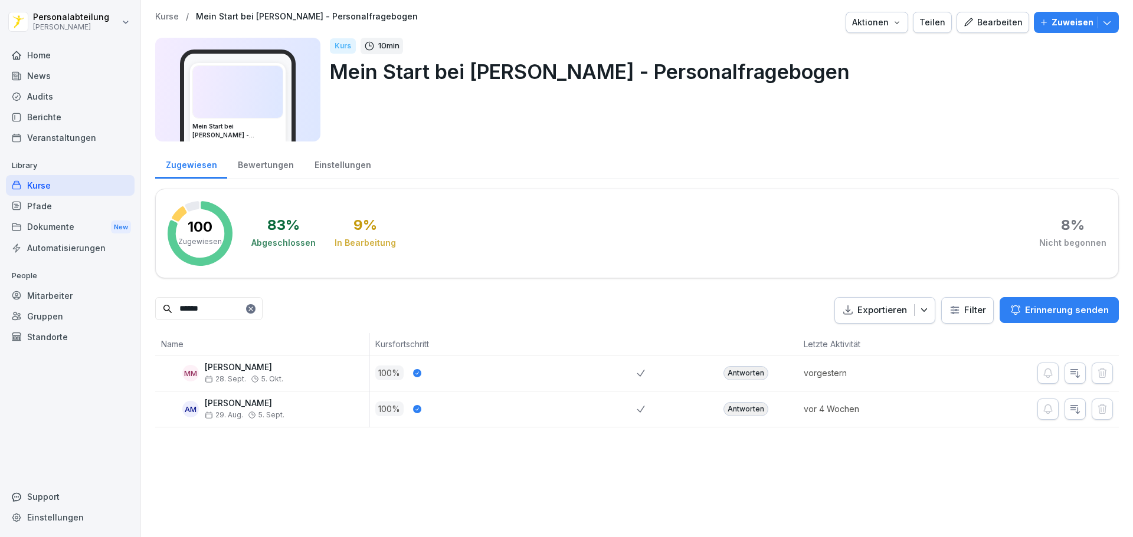
type input "******"
click at [745, 412] on div "Antworten" at bounding box center [745, 409] width 45 height 14
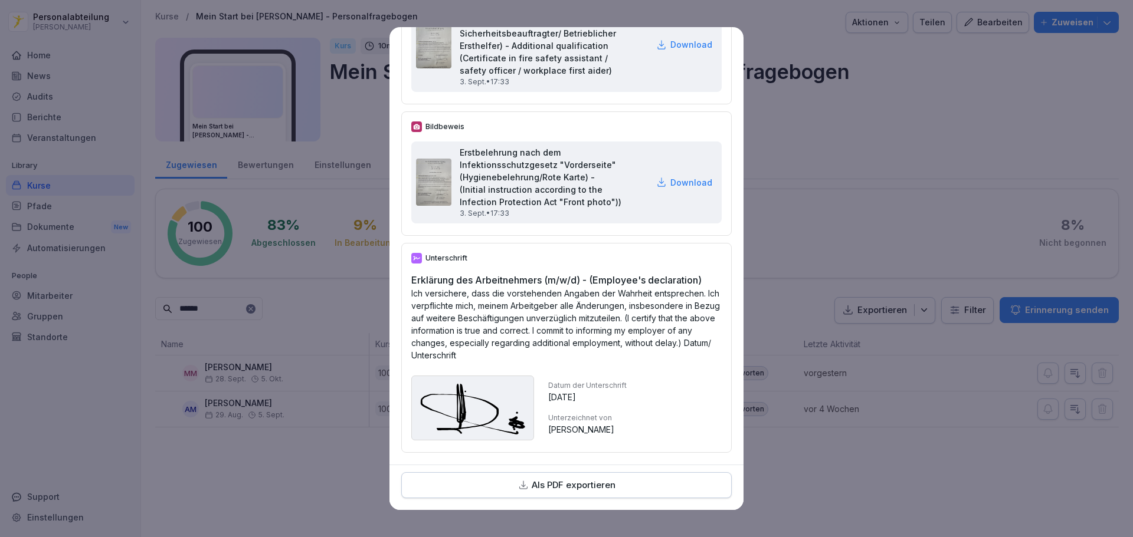
scroll to position [4049, 0]
click at [595, 487] on p "Als PDF exportieren" at bounding box center [574, 486] width 84 height 14
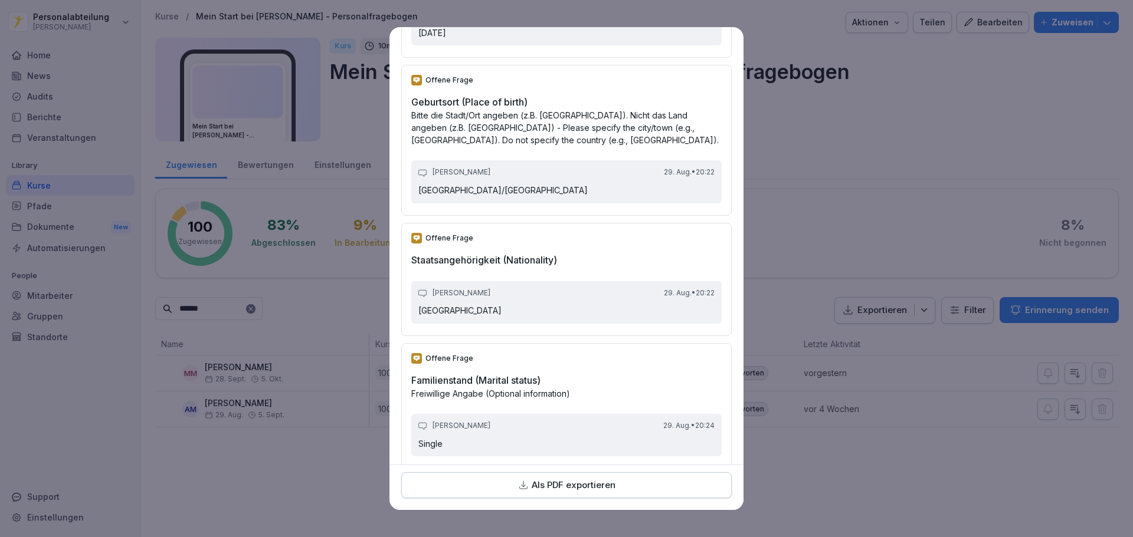
scroll to position [863, 0]
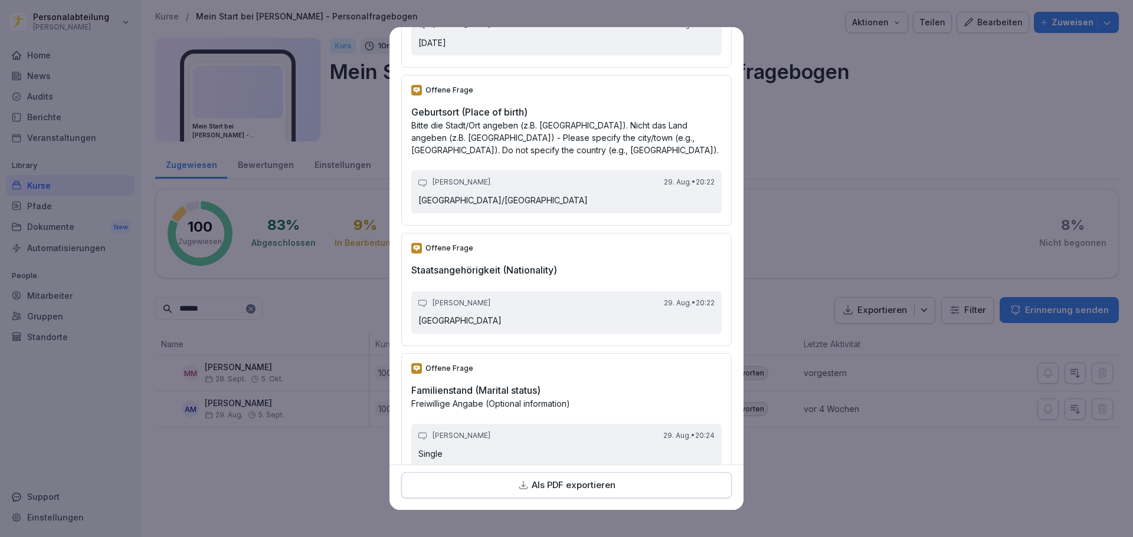
click at [565, 55] on div "[PERSON_NAME] [DATE] • 20:22 [DATE]" at bounding box center [566, 34] width 310 height 42
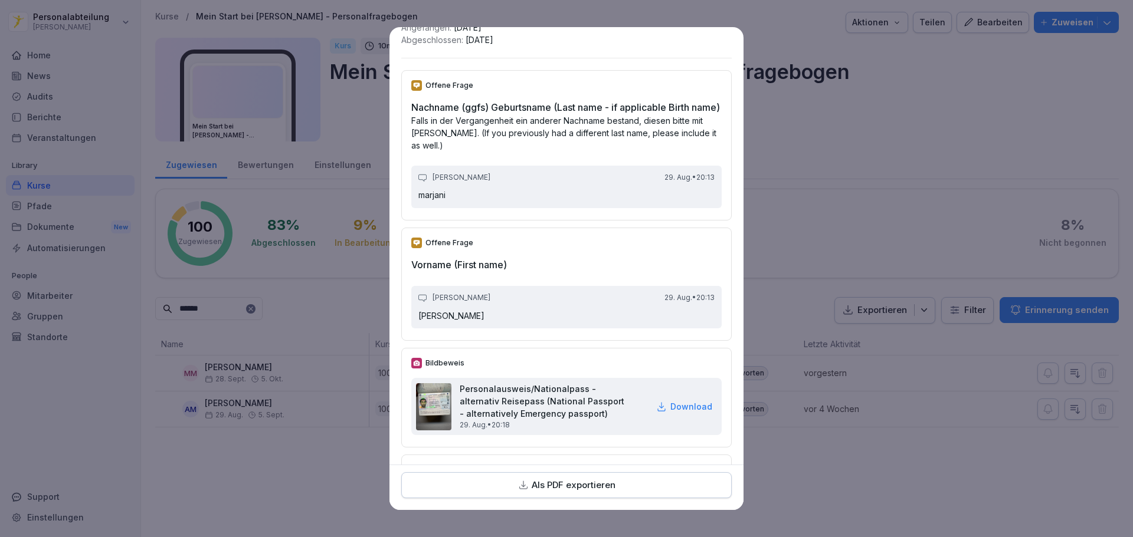
scroll to position [391, 0]
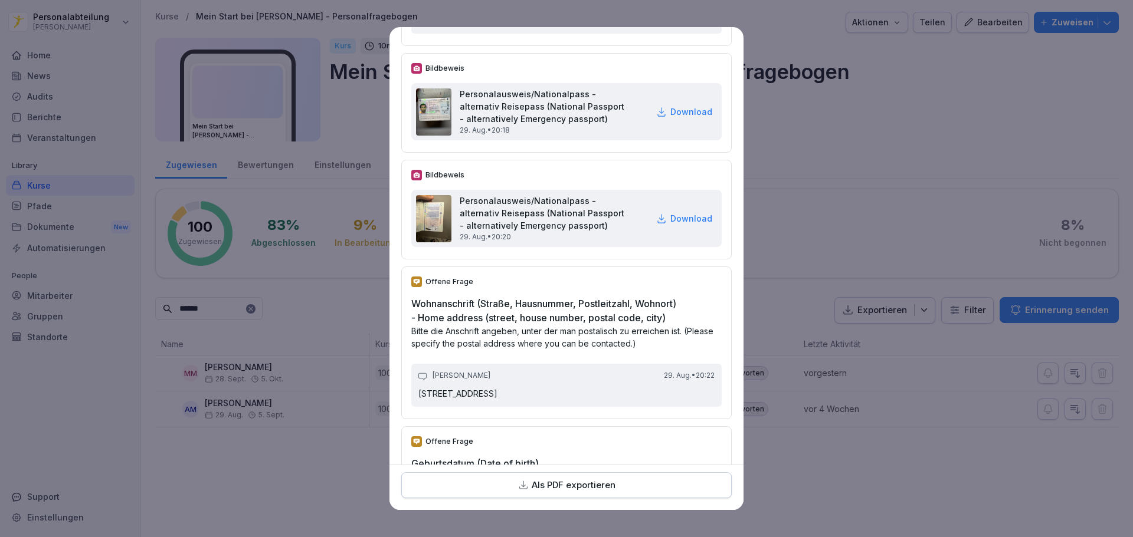
click at [670, 118] on p "Download" at bounding box center [691, 112] width 42 height 12
click at [624, 381] on div "Ali Marjani 29. Aug. • 20:22" at bounding box center [566, 376] width 296 height 10
click at [672, 225] on p "Download" at bounding box center [691, 218] width 42 height 12
click at [635, 406] on div "Ali Marjani 29. Aug. • 20:22 Aronsstraße 49,12057 Berlin" at bounding box center [566, 385] width 310 height 42
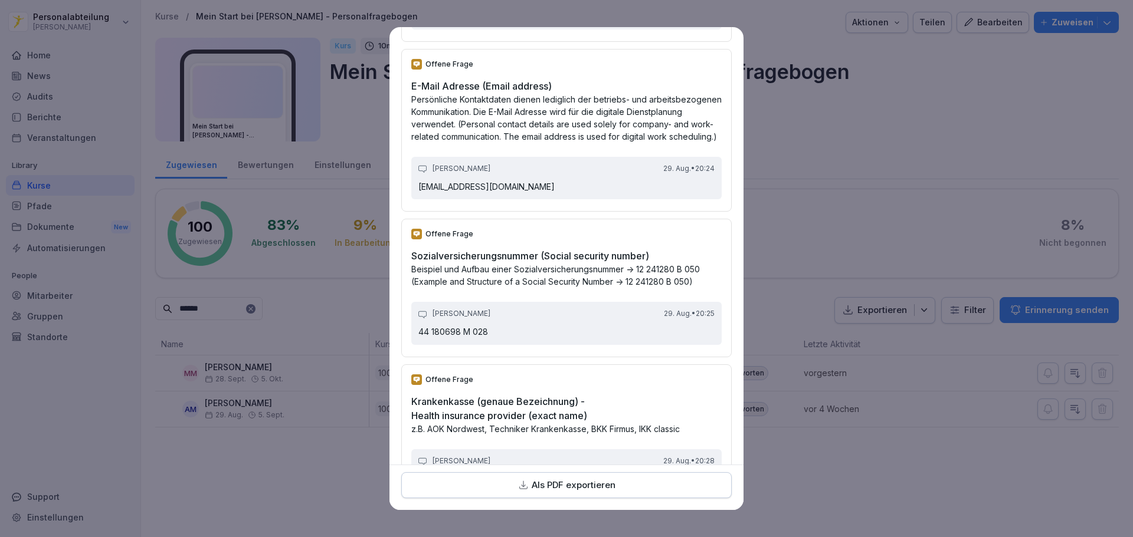
scroll to position [1947, 0]
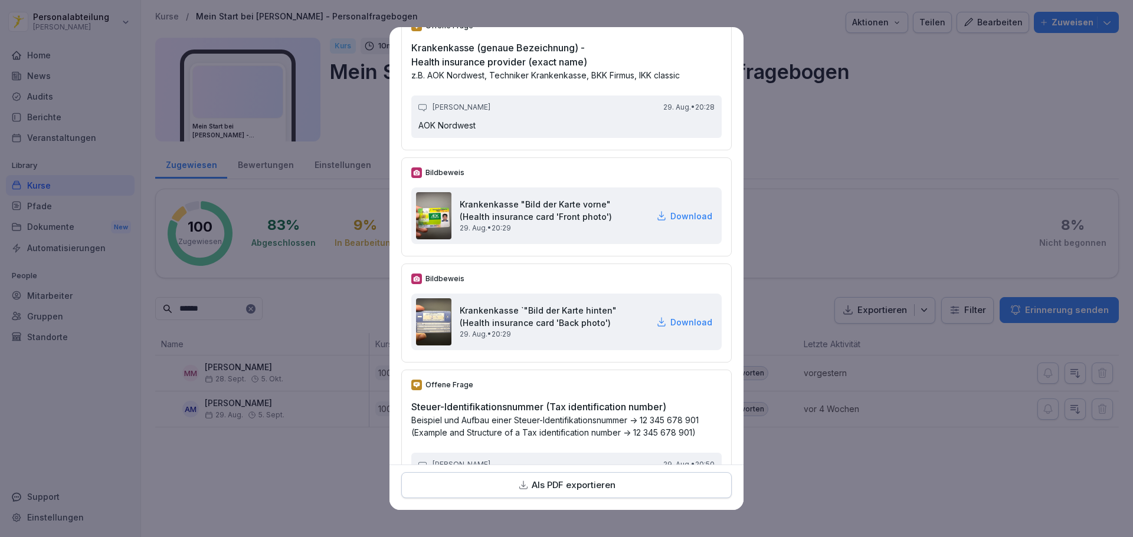
click at [673, 222] on p "Download" at bounding box center [691, 216] width 42 height 12
click at [642, 398] on div "Offene Frage Steuer-Identifikationsnummer (Tax identification number) Beispiel …" at bounding box center [566, 439] width 330 height 138
click at [678, 329] on p "Download" at bounding box center [691, 322] width 42 height 12
click at [593, 404] on div "Offene Frage Steuer-Identifikationsnummer (Tax identification number) Beispiel …" at bounding box center [566, 439] width 330 height 138
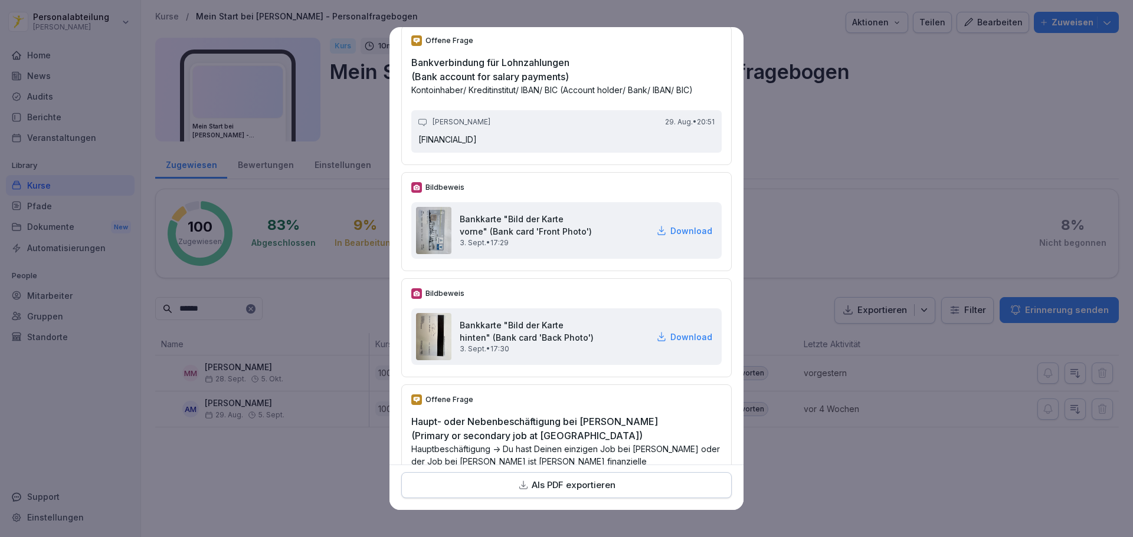
scroll to position [2478, 0]
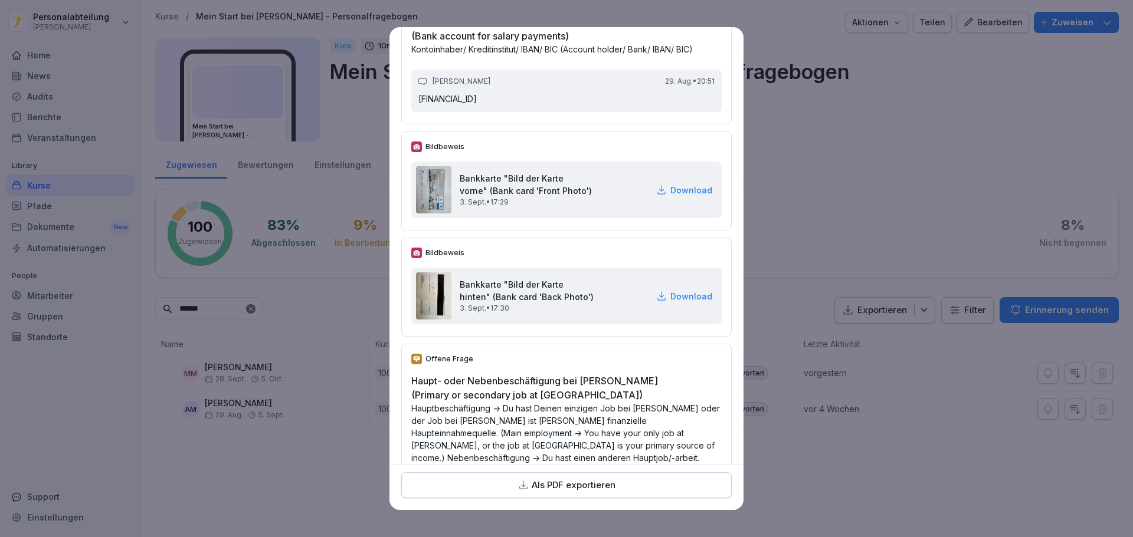
click at [670, 196] on p "Download" at bounding box center [691, 190] width 42 height 12
click at [640, 395] on div "Offene Frage Haupt- oder Nebenbeschäftigung bei Peter Pane (Primary or secondar…" at bounding box center [566, 445] width 330 height 202
click at [678, 303] on p "Download" at bounding box center [691, 296] width 42 height 12
click at [566, 35] on div "Offene Frage Bankverbindung für Lohnzahlungen (Bank account for salary payments…" at bounding box center [566, 55] width 330 height 140
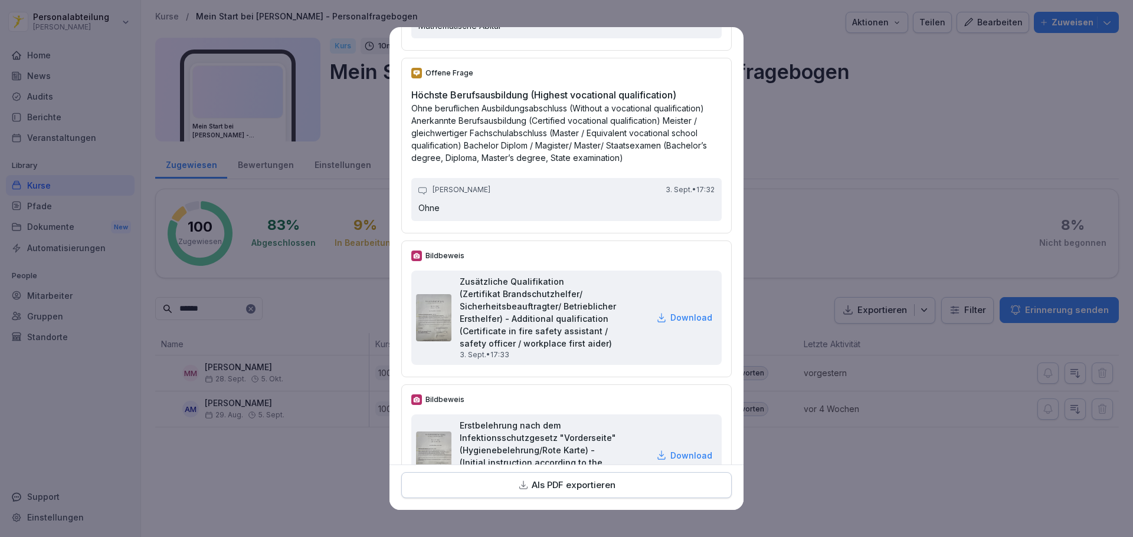
scroll to position [3894, 0]
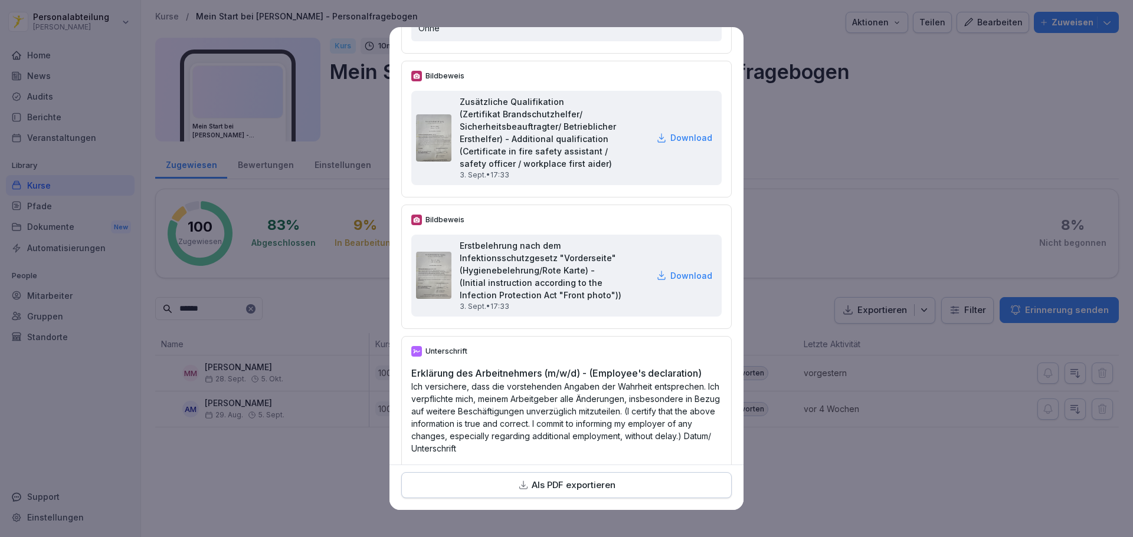
click at [672, 144] on p "Download" at bounding box center [691, 138] width 42 height 12
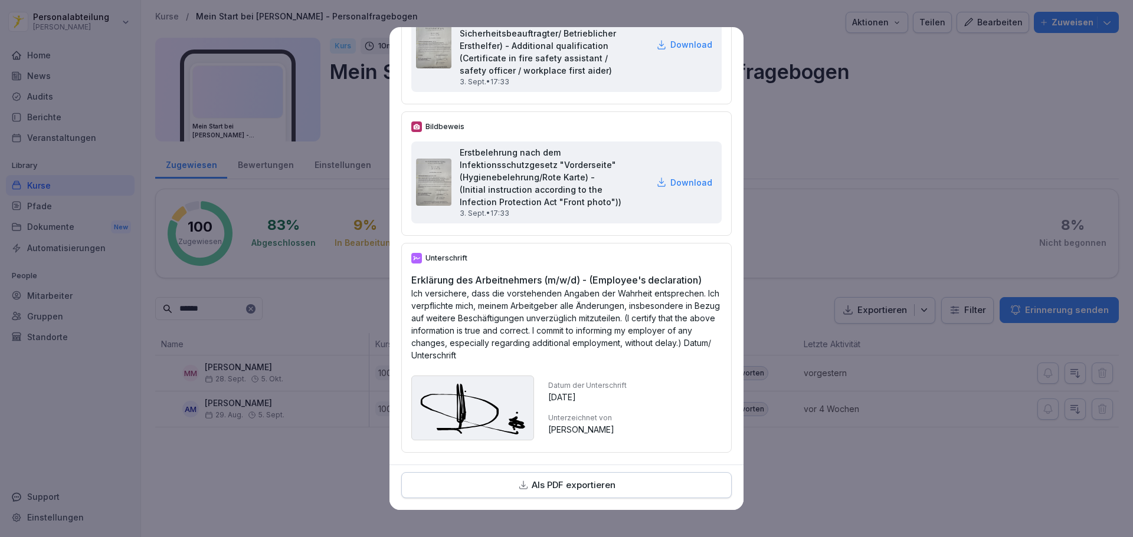
click at [605, 399] on div "Datum der Unterschrift 3. Sept. 2025 Unterzeichnet von Ali Marjani" at bounding box center [587, 408] width 78 height 65
click at [670, 176] on p "Download" at bounding box center [691, 182] width 42 height 12
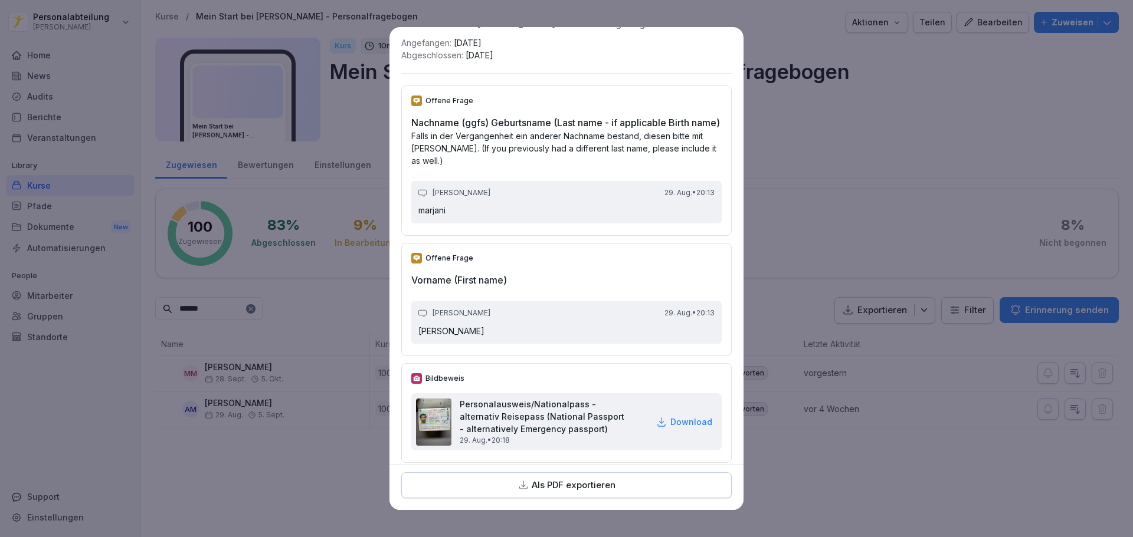
scroll to position [0, 0]
